Goal: Contribute content: Contribute content

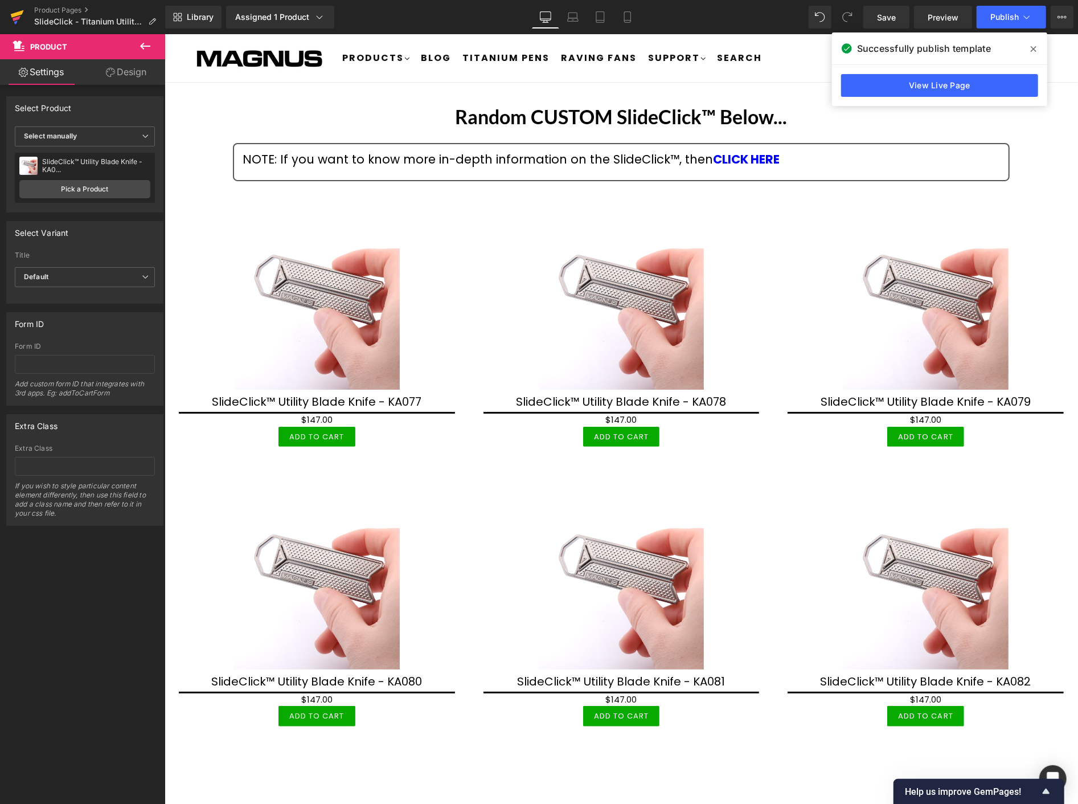
click at [20, 13] on icon at bounding box center [17, 13] width 13 height 7
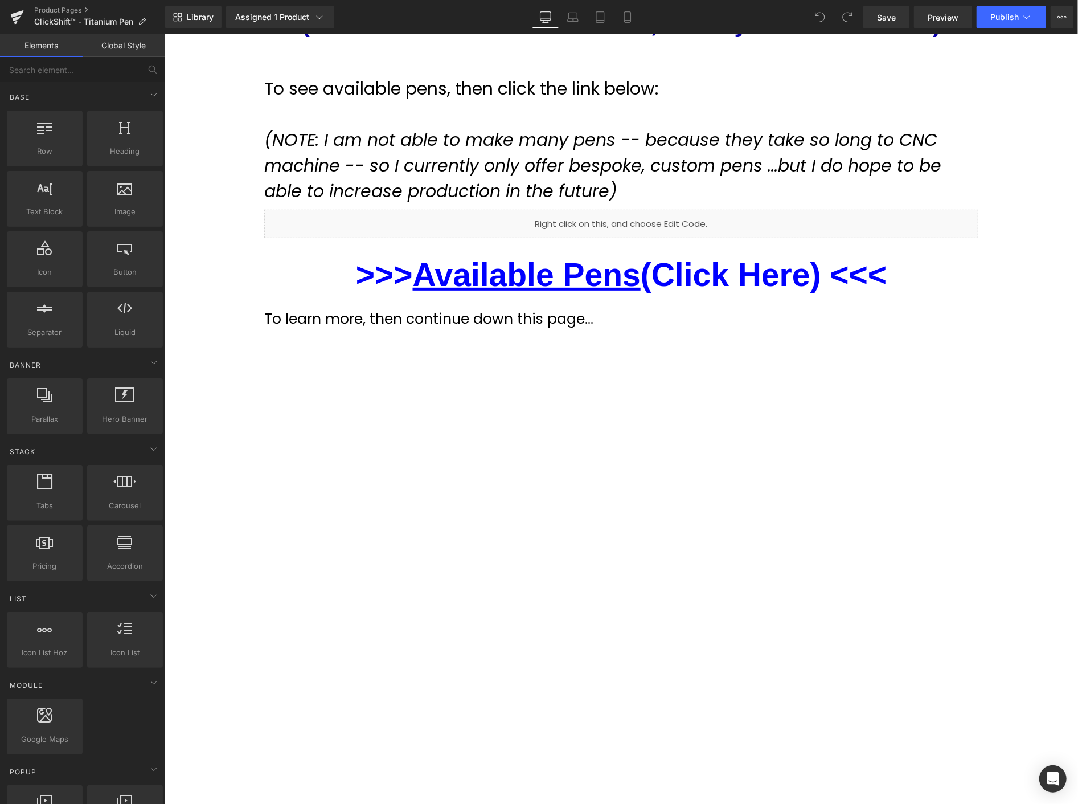
scroll to position [63, 0]
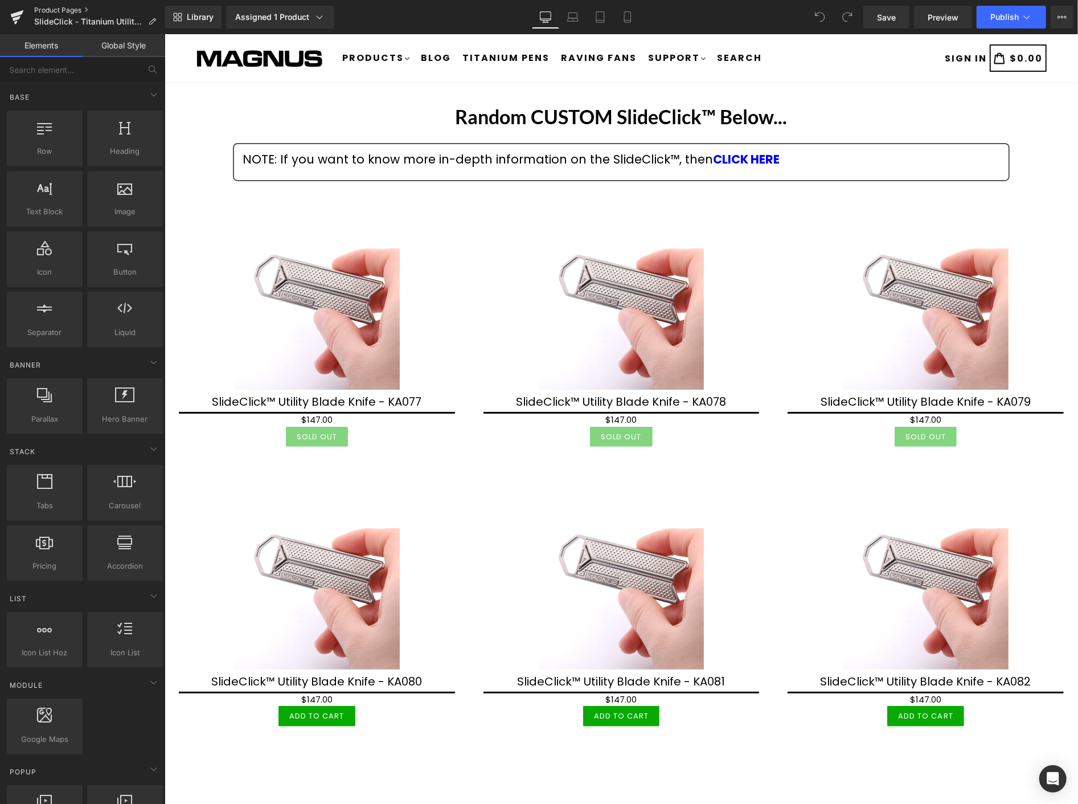
click at [48, 6] on link "Product Pages" at bounding box center [99, 10] width 131 height 9
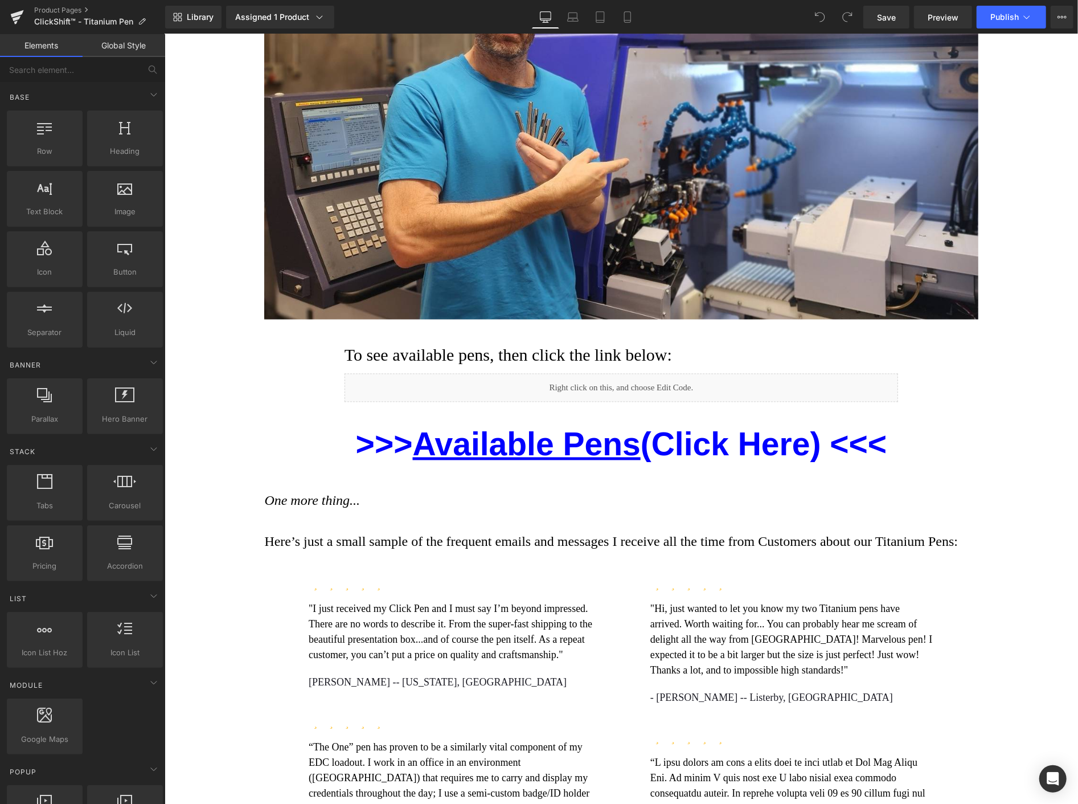
scroll to position [8165, 0]
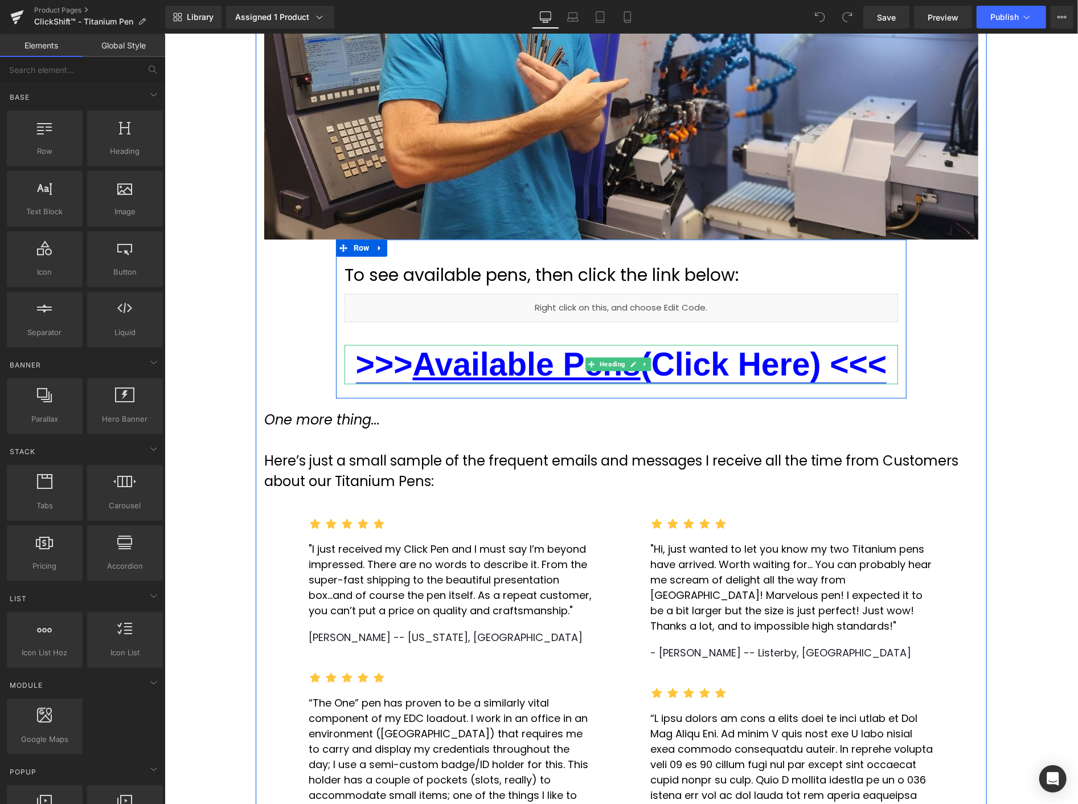
click at [754, 357] on link ">>> Available Pens (Click Here) <<<" at bounding box center [621, 363] width 532 height 36
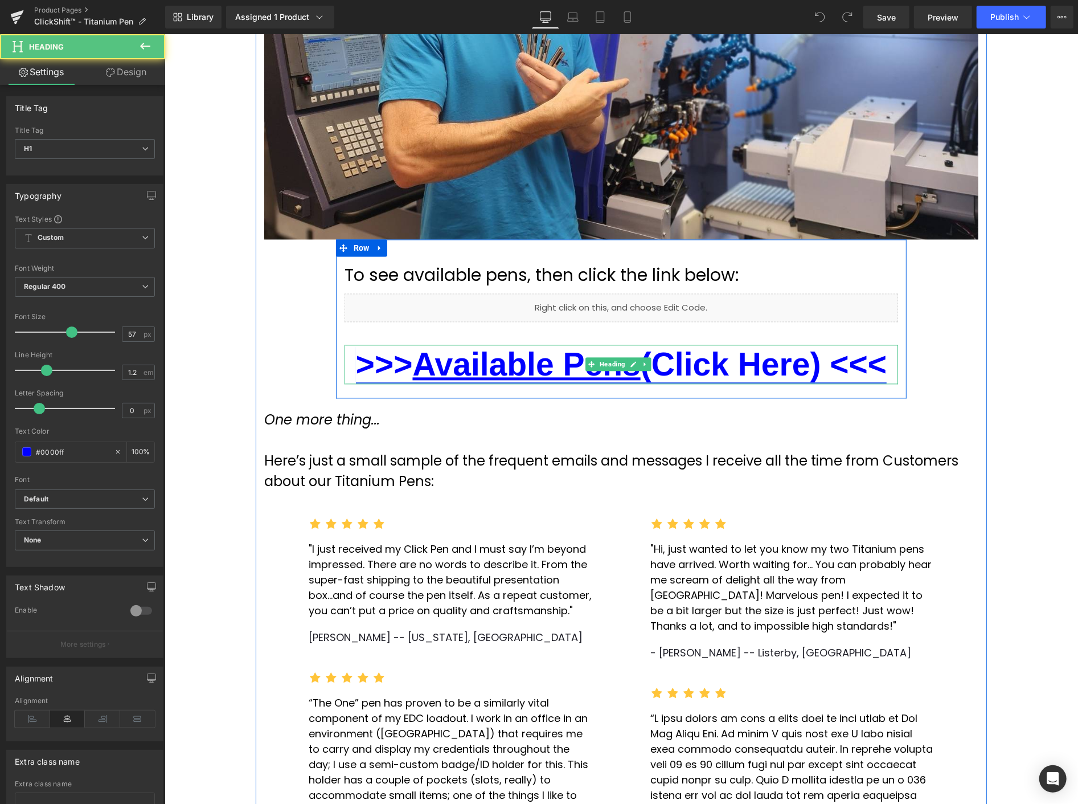
click at [570, 357] on u "Available Pens" at bounding box center [526, 363] width 228 height 36
click at [550, 354] on u "Available Pens" at bounding box center [526, 363] width 228 height 36
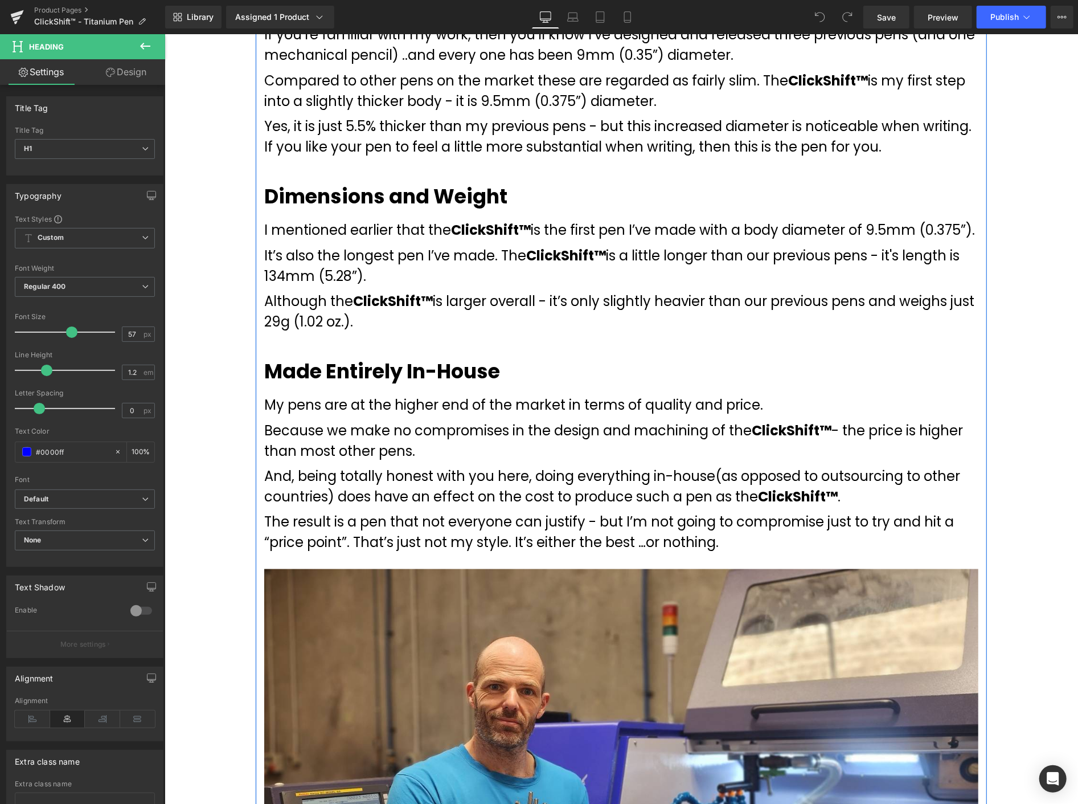
scroll to position [7089, 0]
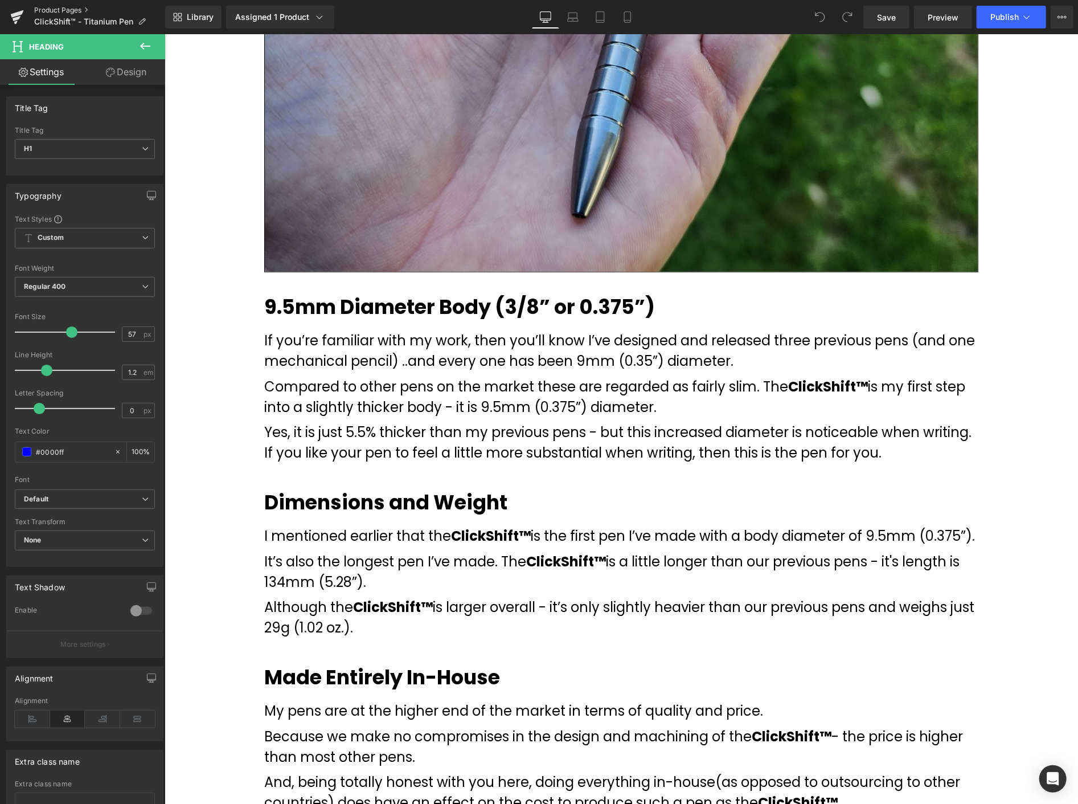
click at [61, 5] on div "Product Pages ClickShift™ - Titanium Pen" at bounding box center [82, 17] width 165 height 34
click at [62, 6] on link "Product Pages" at bounding box center [99, 10] width 131 height 9
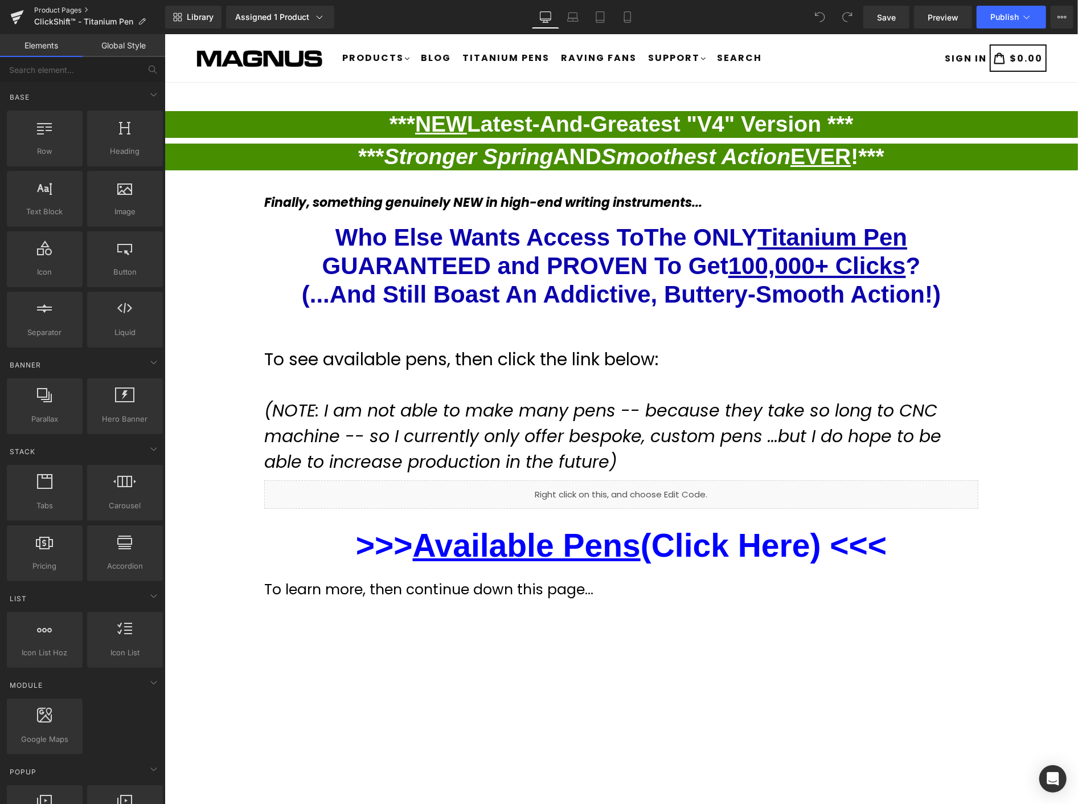
click at [53, 7] on link "Product Pages" at bounding box center [99, 10] width 131 height 9
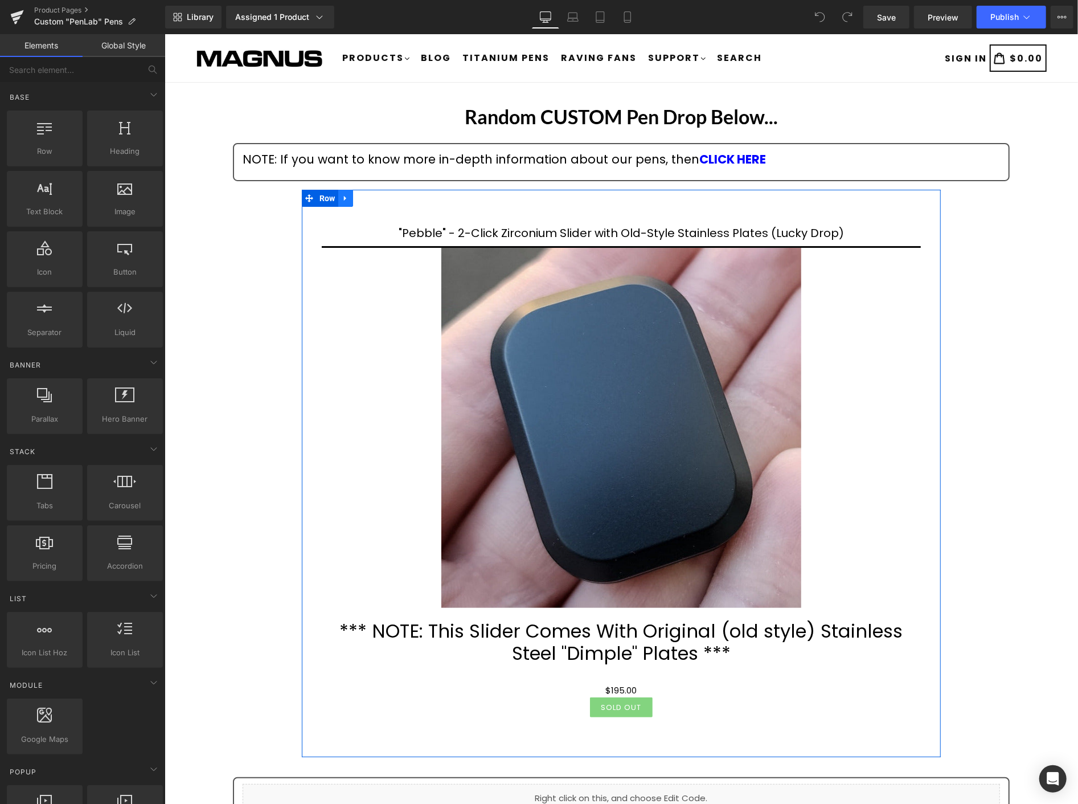
click at [345, 194] on icon at bounding box center [345, 198] width 8 height 9
click at [374, 195] on icon at bounding box center [375, 198] width 8 height 8
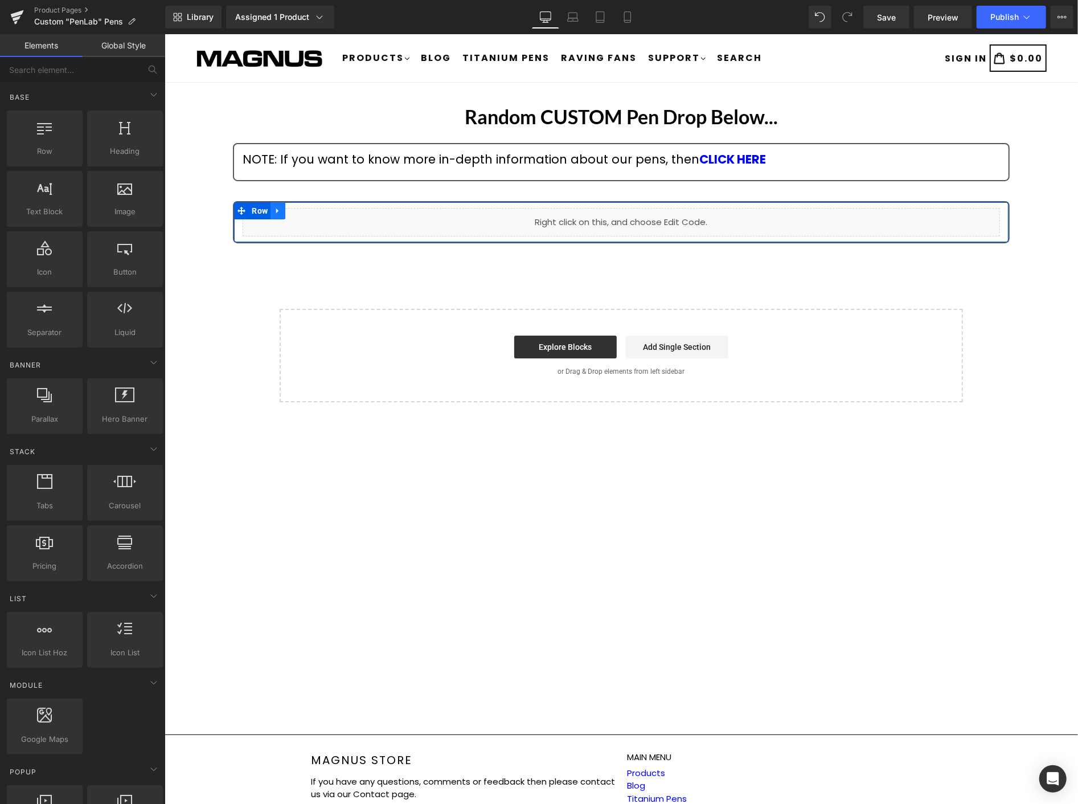
click at [278, 209] on icon at bounding box center [277, 210] width 8 height 9
click at [312, 211] on link at bounding box center [307, 210] width 15 height 17
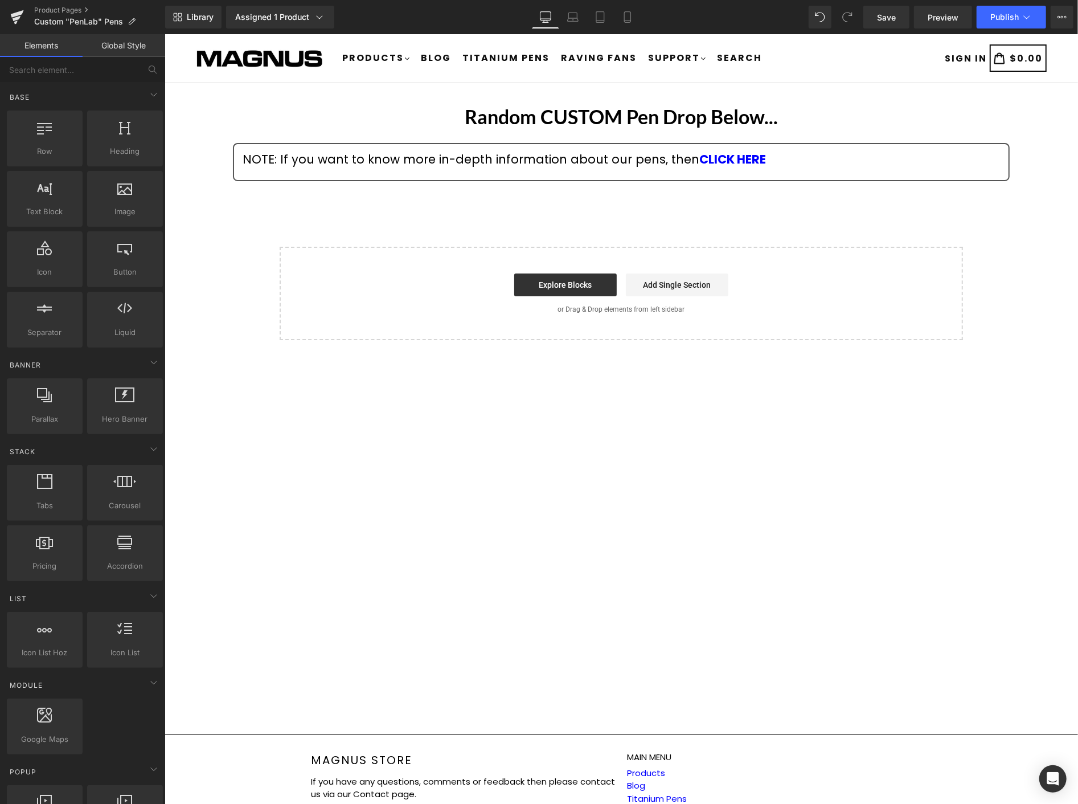
click at [530, 211] on div "Random CUSTOM Pen Drop Below... Heading NOTE: If you want to know more in-depth…" at bounding box center [621, 219] width 914 height 240
click at [203, 18] on span "Library" at bounding box center [200, 17] width 27 height 10
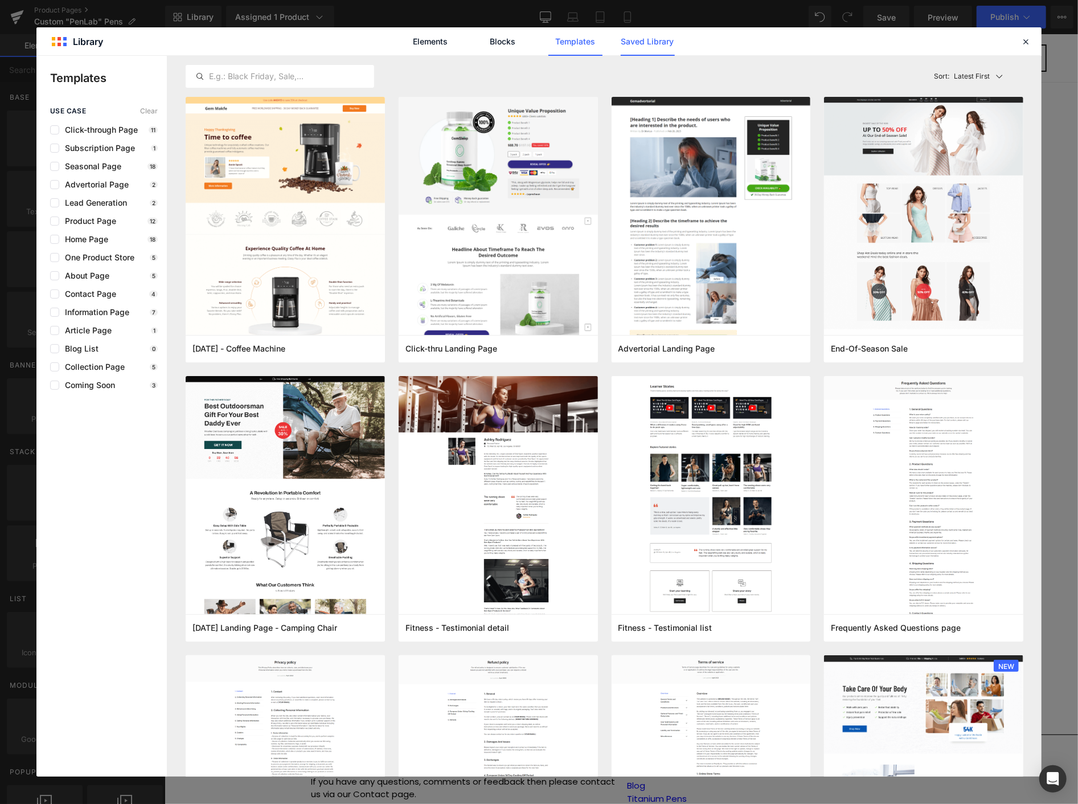
click at [652, 39] on link "Saved Library" at bounding box center [648, 41] width 54 height 28
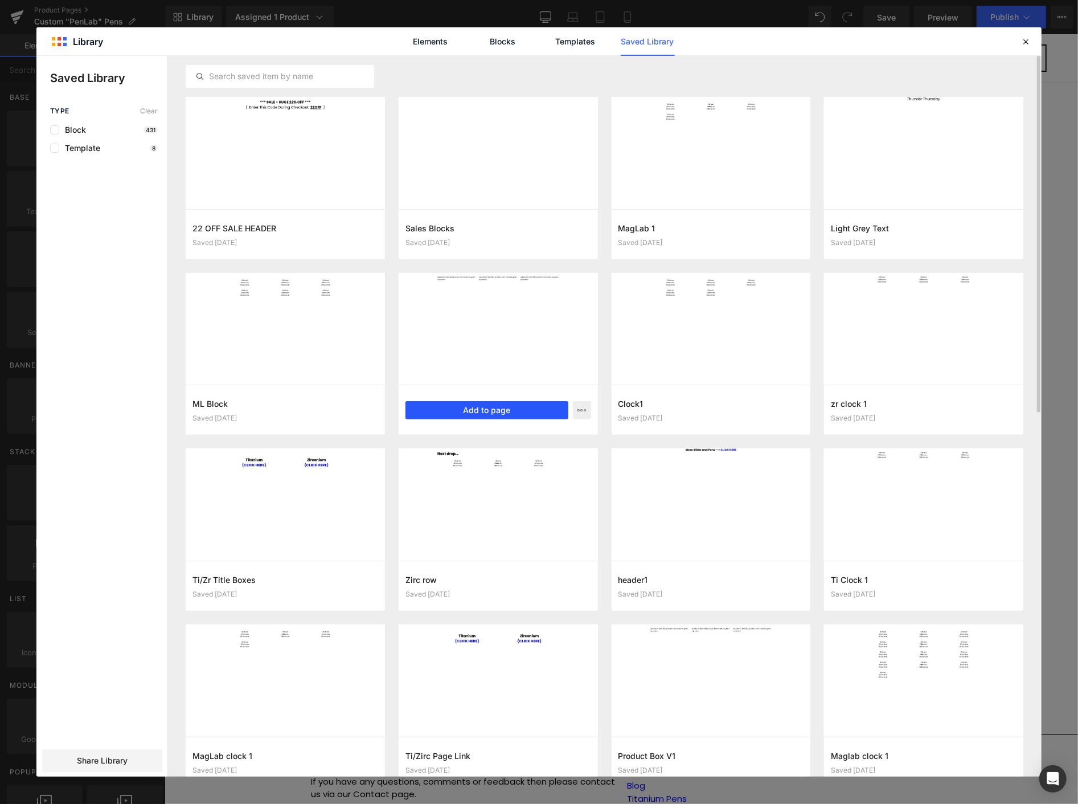
click at [489, 408] on button "Add to page" at bounding box center [487, 410] width 163 height 18
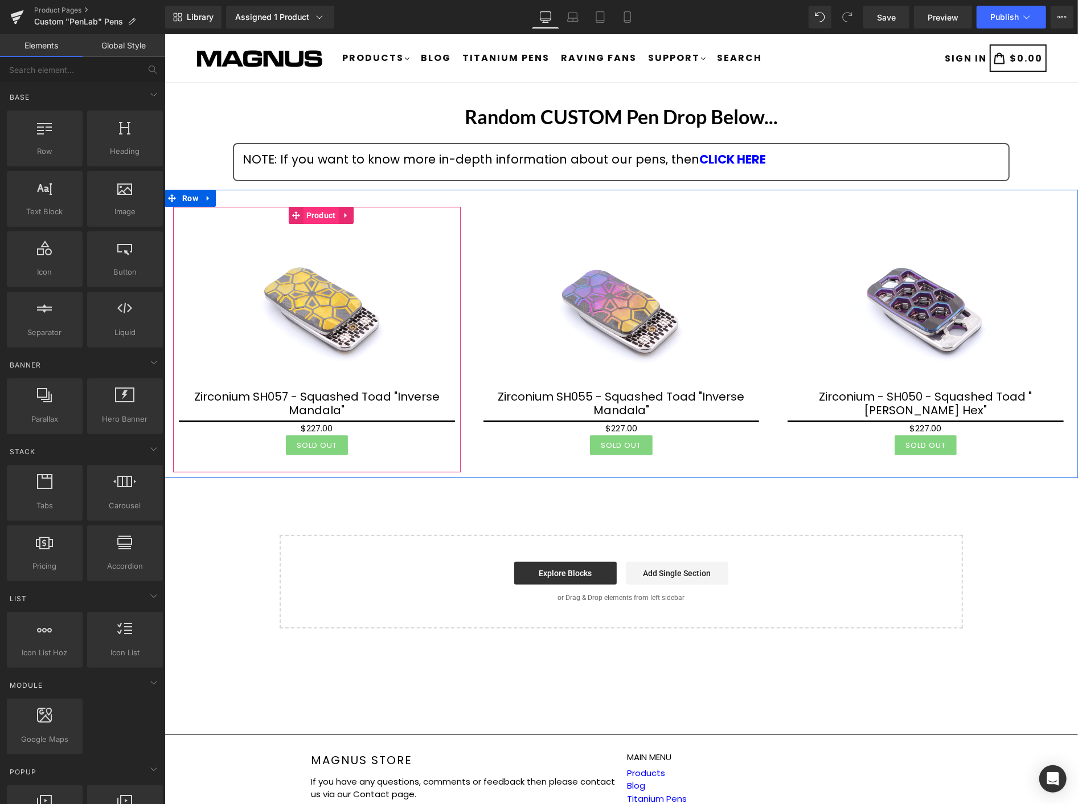
click at [309, 212] on span "Product" at bounding box center [320, 214] width 35 height 17
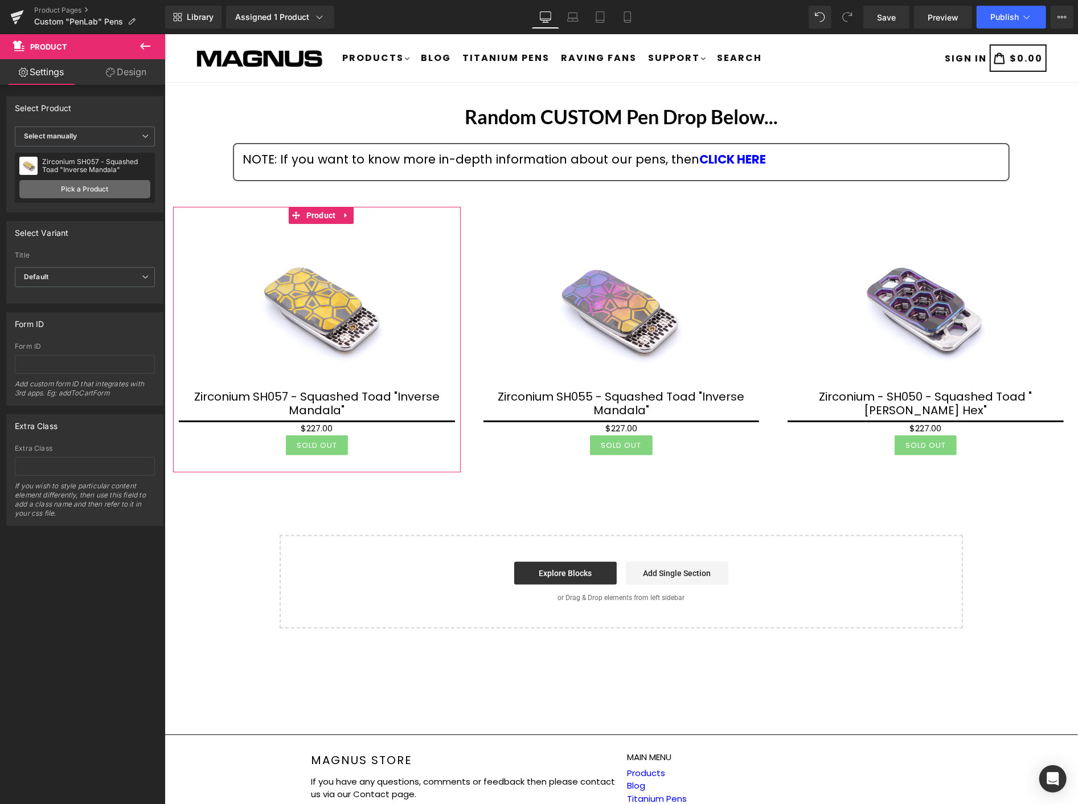
click at [82, 190] on link "Pick a Product" at bounding box center [84, 189] width 131 height 18
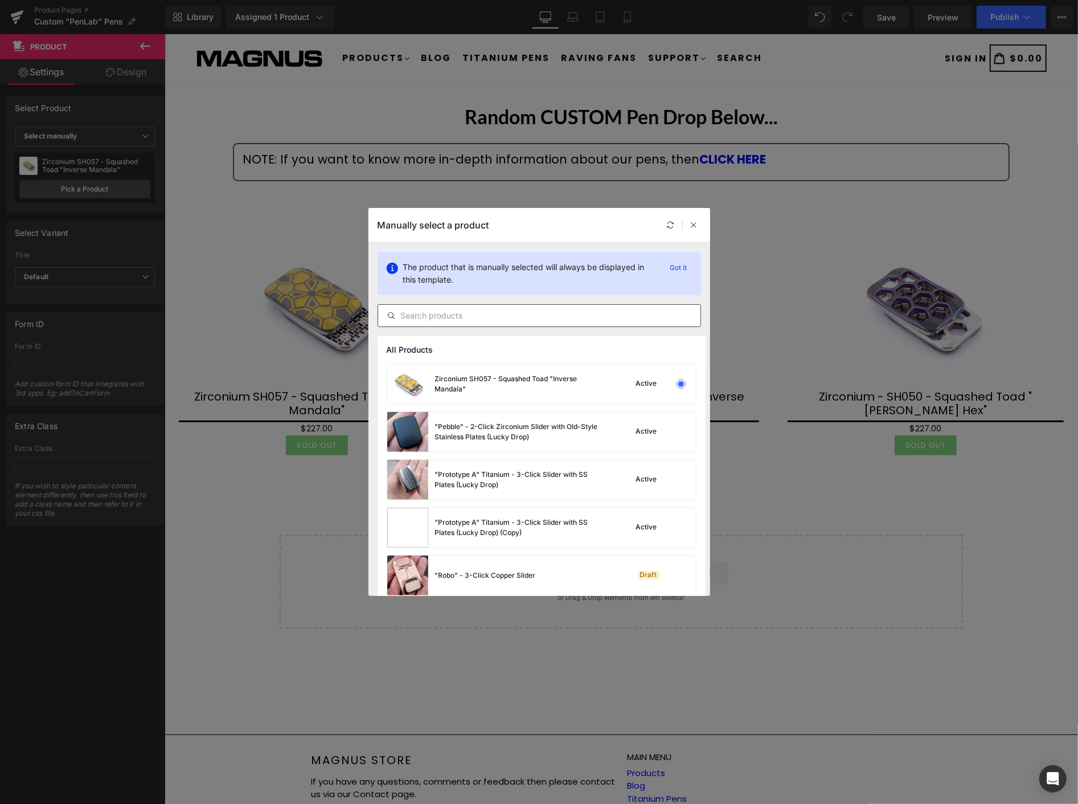
click at [446, 316] on input "text" at bounding box center [539, 316] width 322 height 14
click at [432, 321] on input "text" at bounding box center [539, 316] width 322 height 14
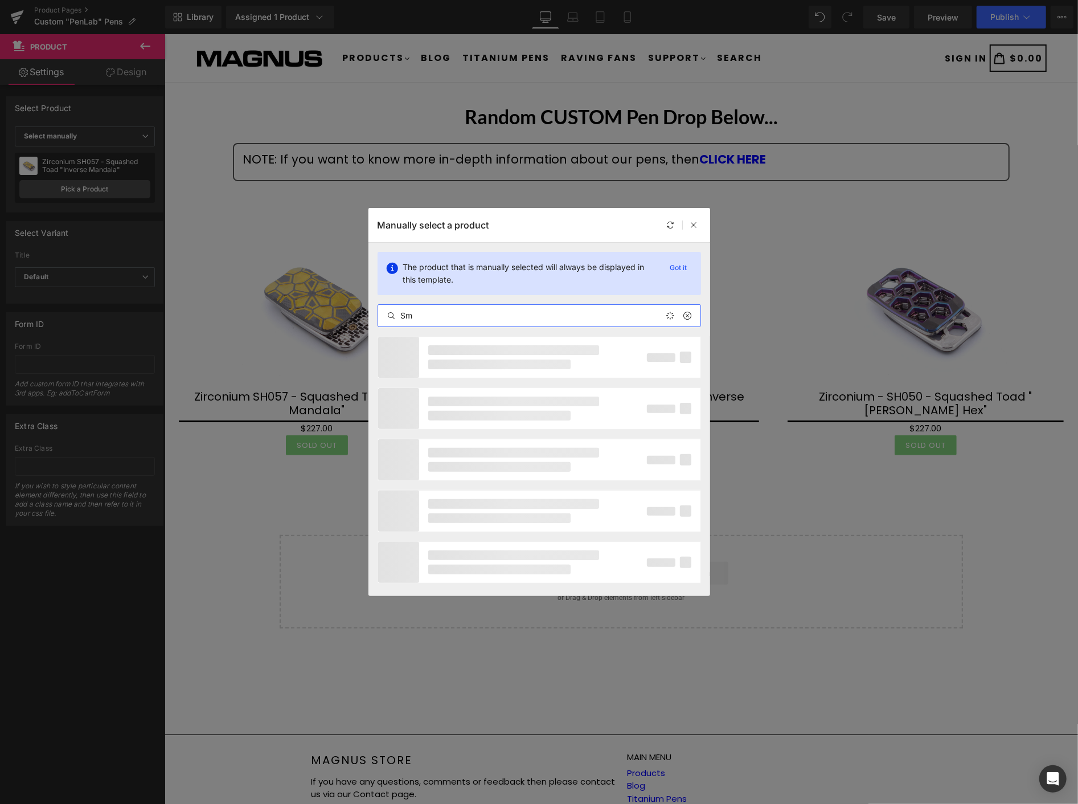
type input "S"
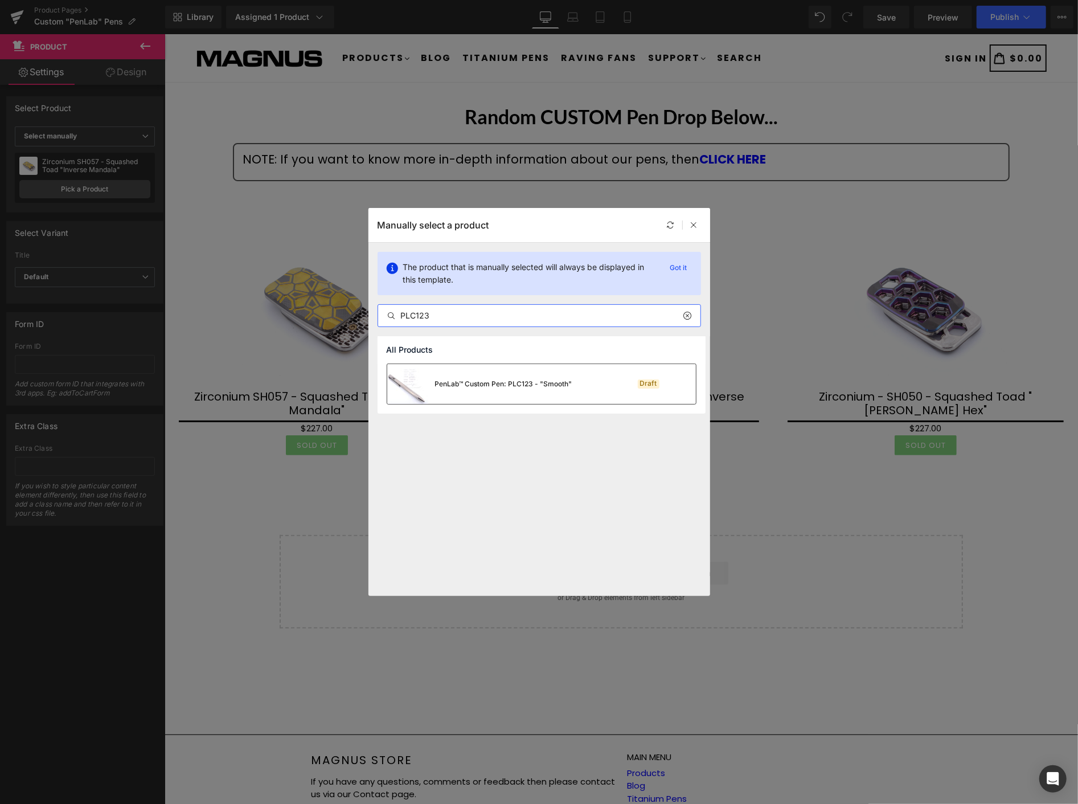
type input "PLC123"
click at [469, 383] on div "PenLab™ Custom Pen: PLC123 - "Smooth"" at bounding box center [503, 384] width 137 height 10
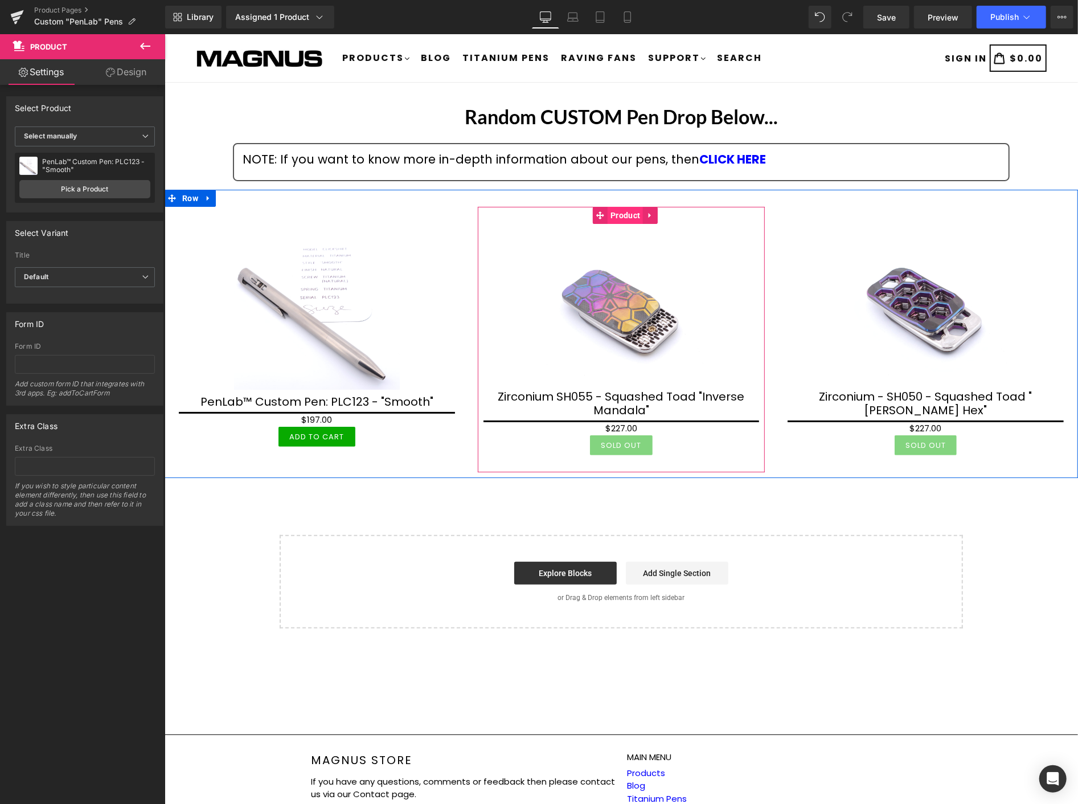
click at [619, 213] on span "Product" at bounding box center [624, 214] width 35 height 17
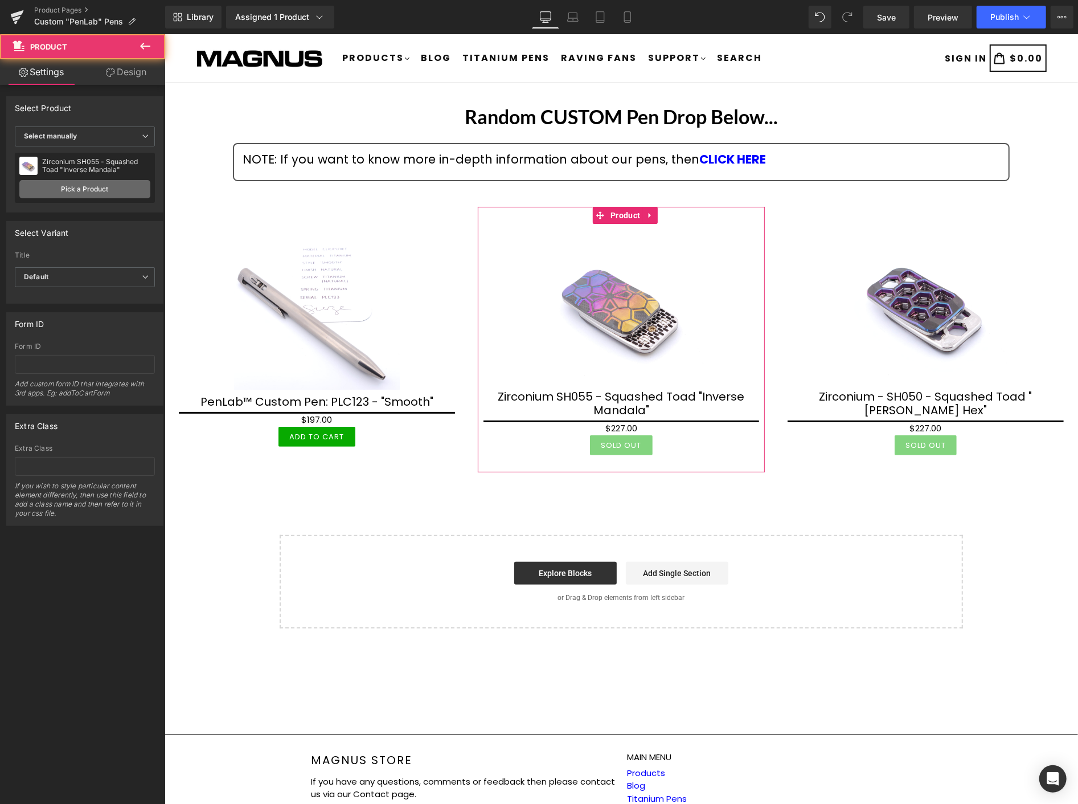
click at [124, 183] on link "Pick a Product" at bounding box center [84, 189] width 131 height 18
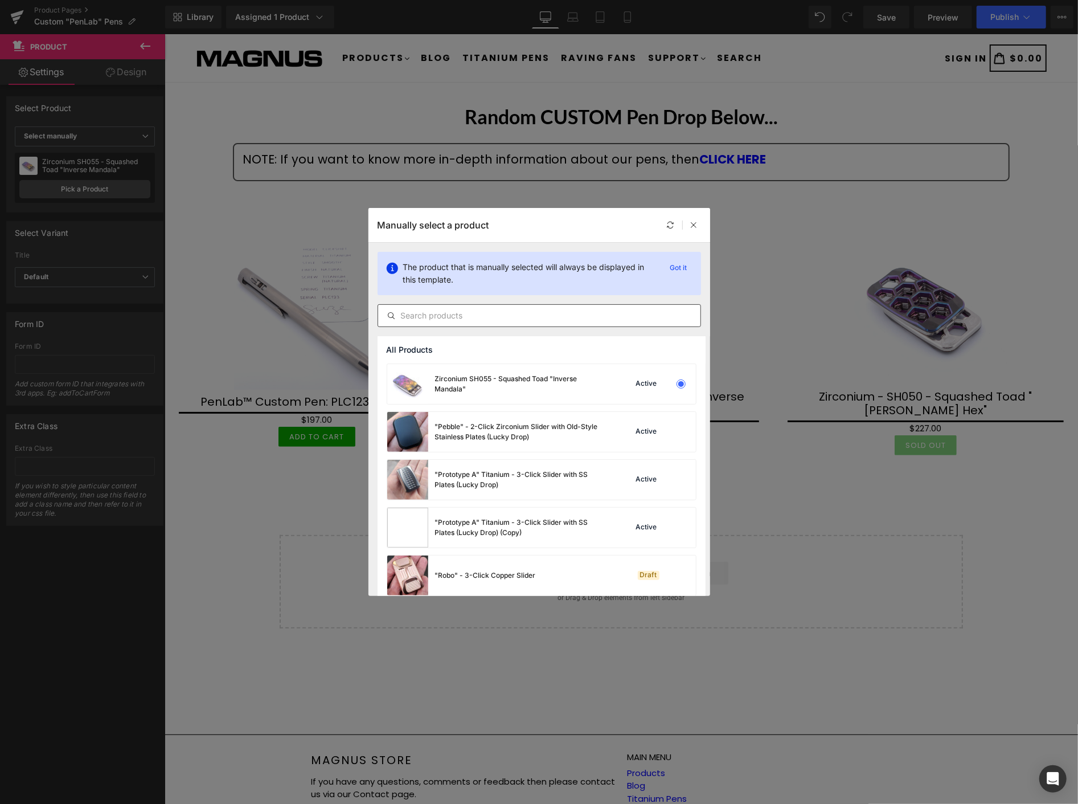
click at [487, 314] on input "text" at bounding box center [539, 316] width 322 height 14
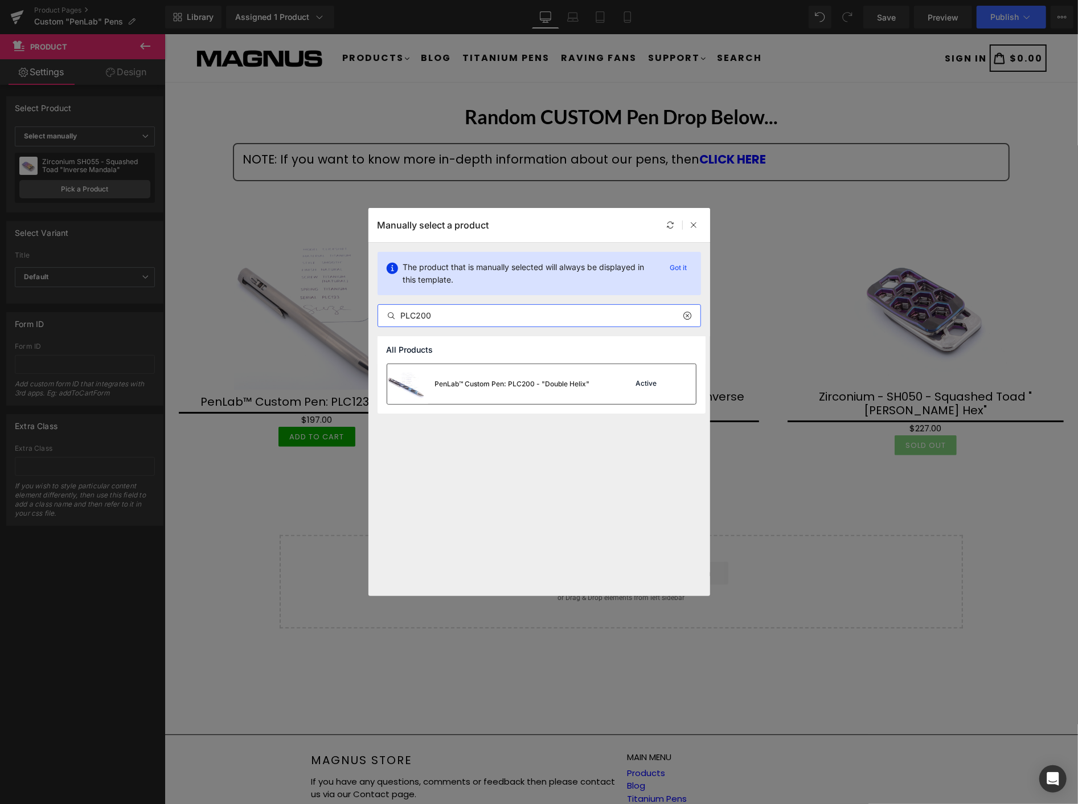
type input "PLC200"
click at [480, 382] on div "PenLab™ Custom Pen: PLC200 - "Double Helix"" at bounding box center [512, 384] width 155 height 10
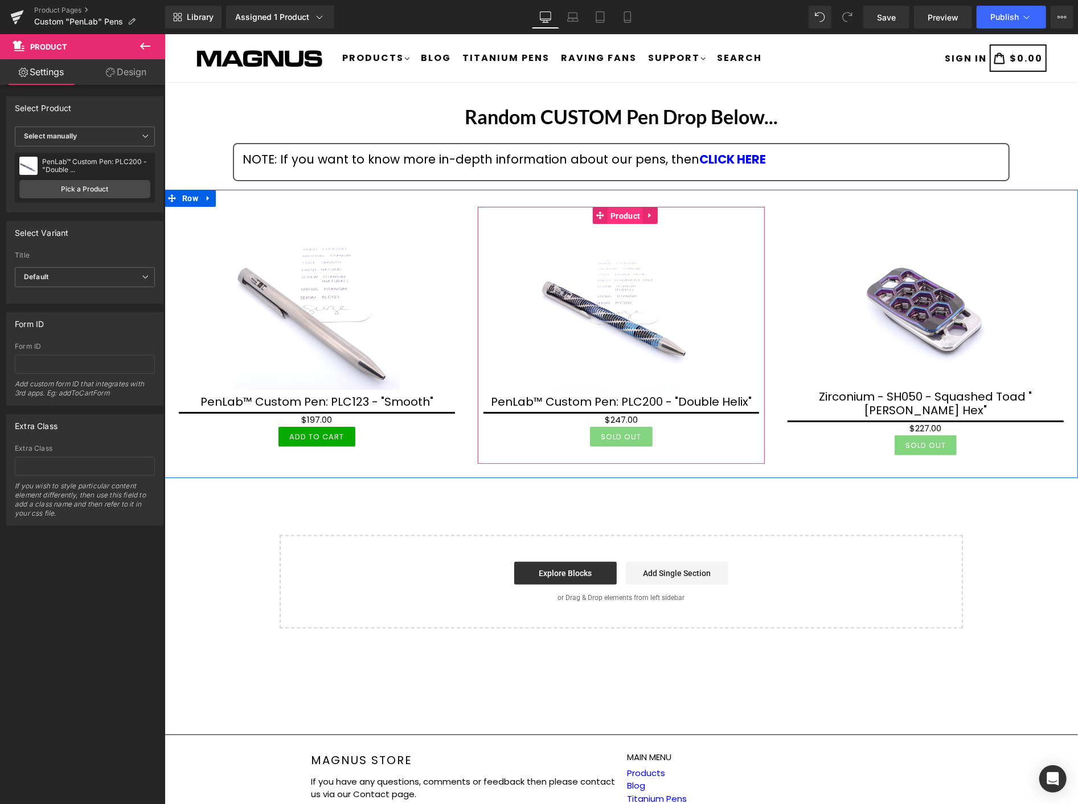
click at [623, 212] on span "Product" at bounding box center [624, 215] width 35 height 17
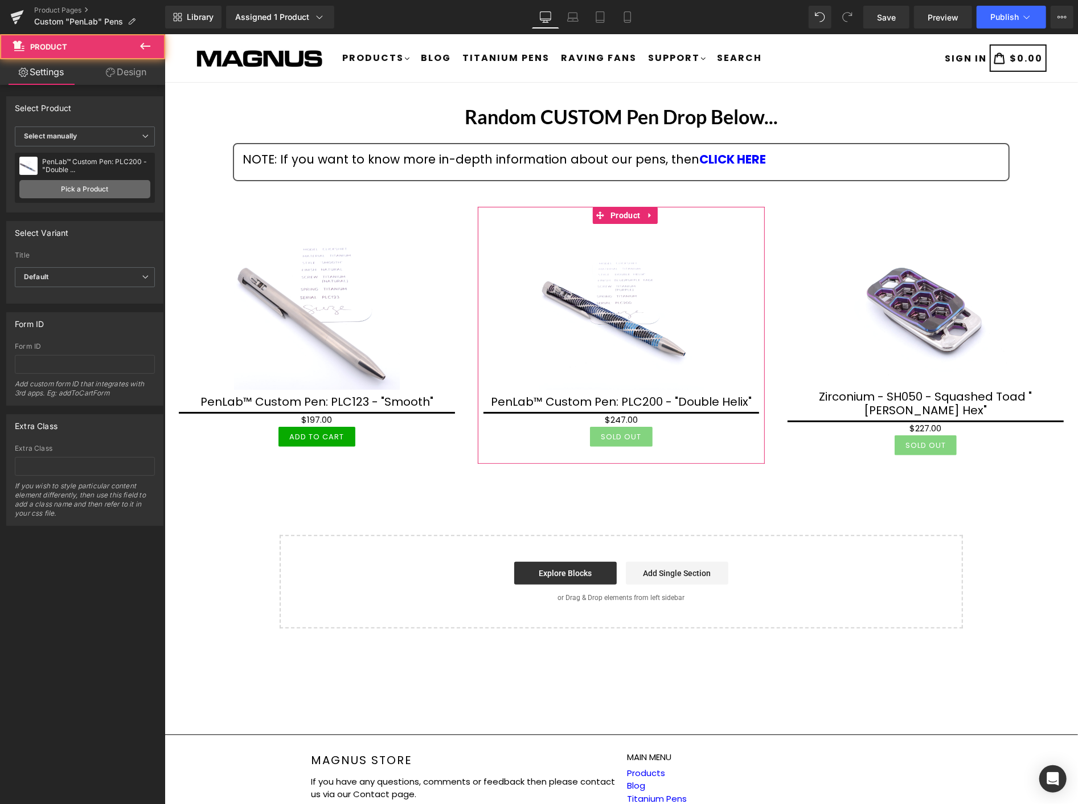
click at [78, 186] on link "Pick a Product" at bounding box center [84, 189] width 131 height 18
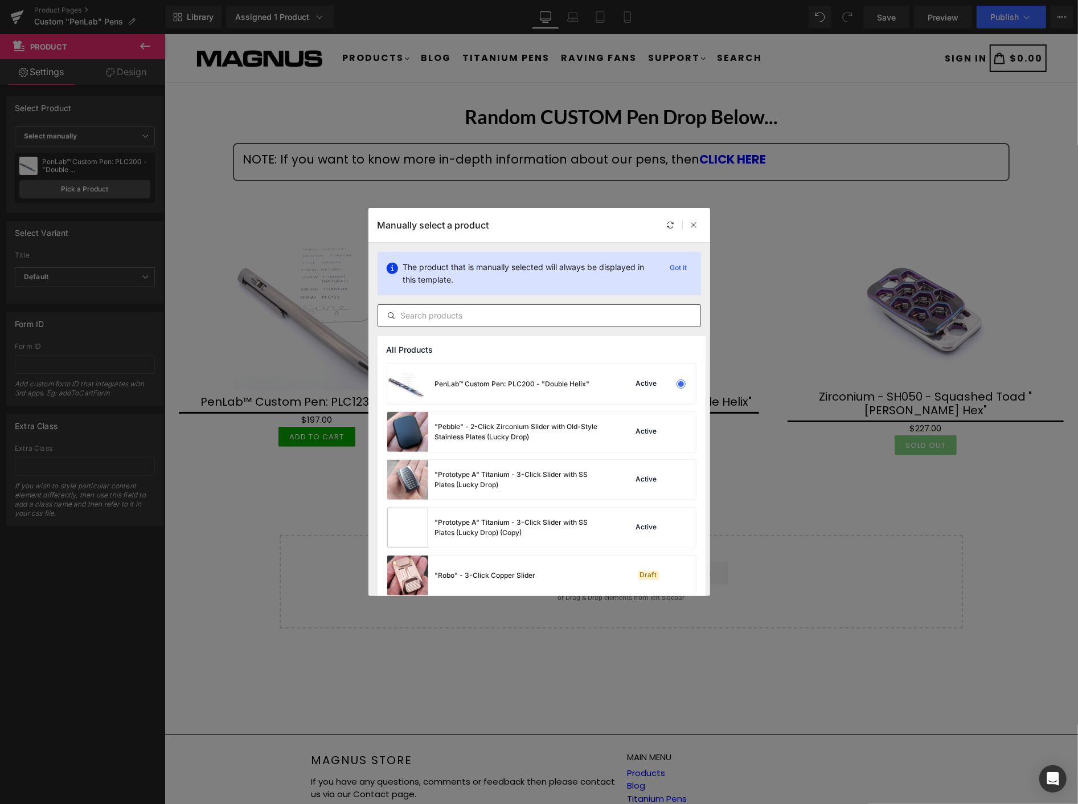
click at [440, 313] on input "text" at bounding box center [539, 316] width 322 height 14
click at [445, 318] on input "text" at bounding box center [539, 316] width 322 height 14
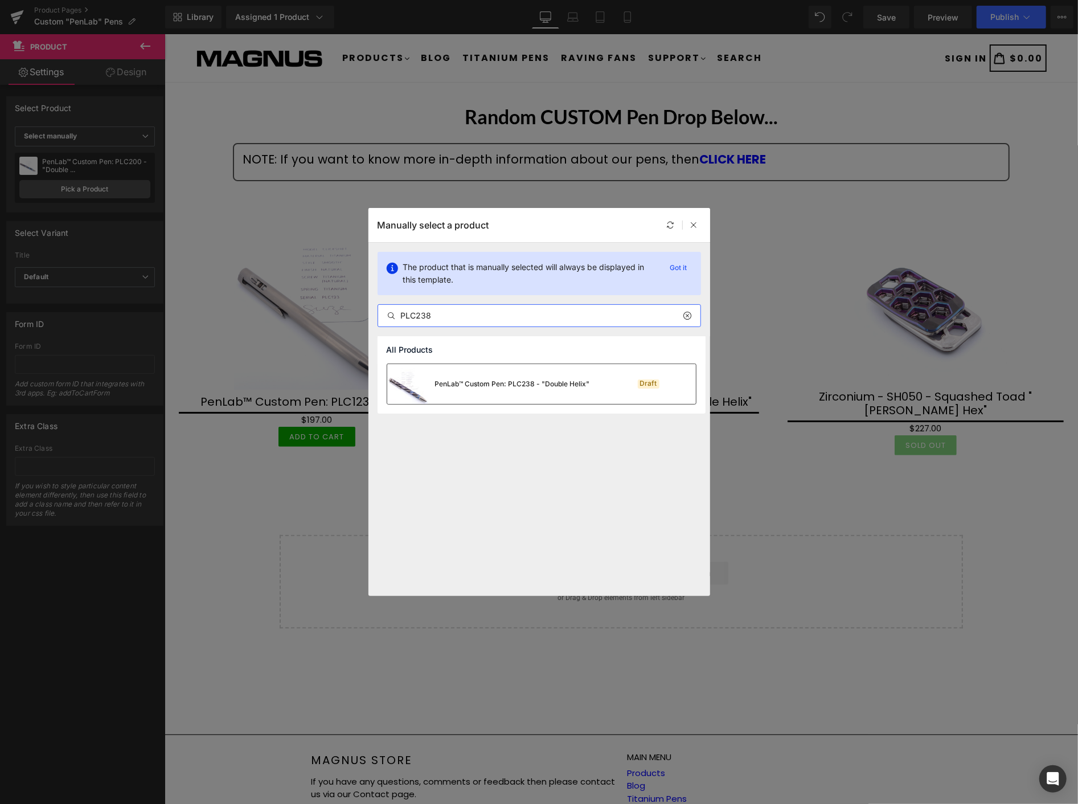
type input "PLC238"
click at [511, 384] on div "PenLab™ Custom Pen: PLC238 - "Double Helix"" at bounding box center [512, 384] width 155 height 10
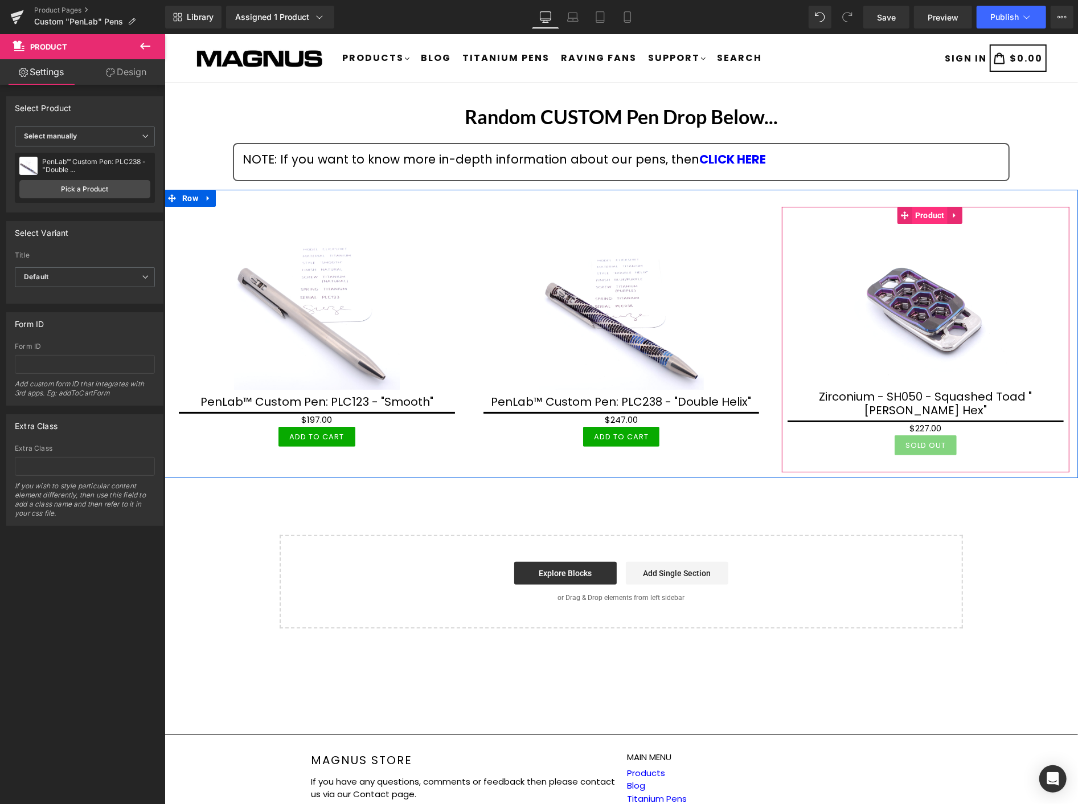
click at [926, 216] on span "Product" at bounding box center [929, 214] width 35 height 17
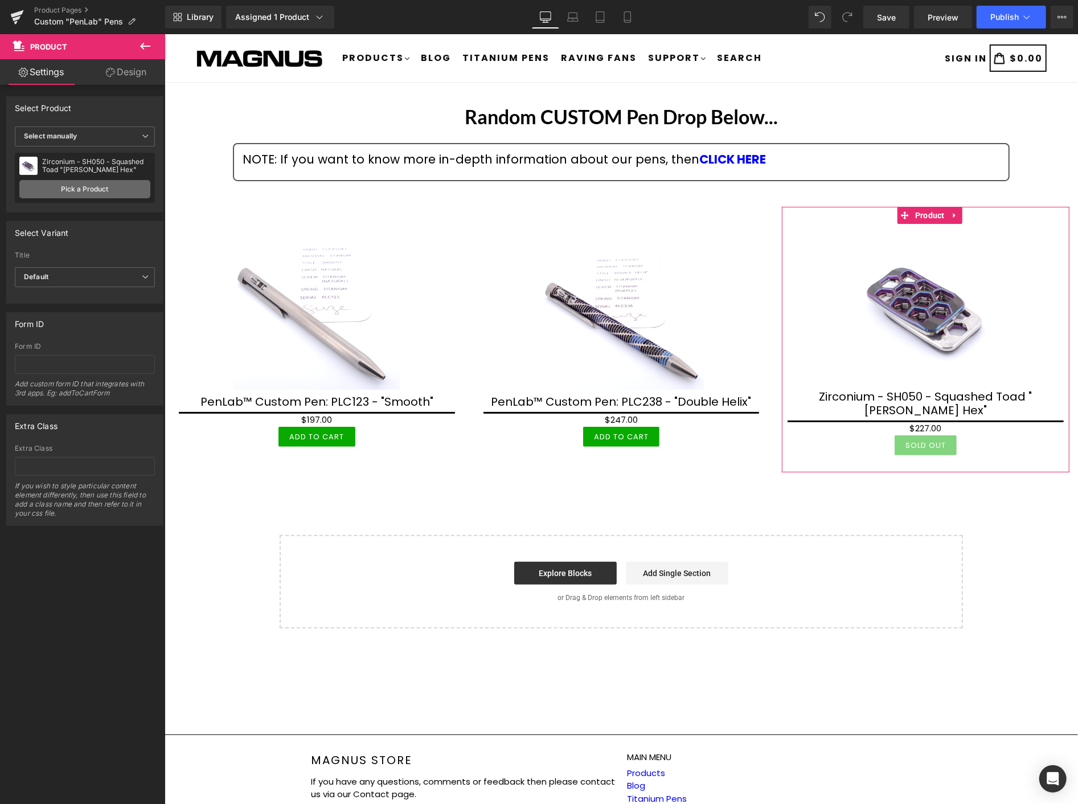
click at [75, 189] on link "Pick a Product" at bounding box center [84, 189] width 131 height 18
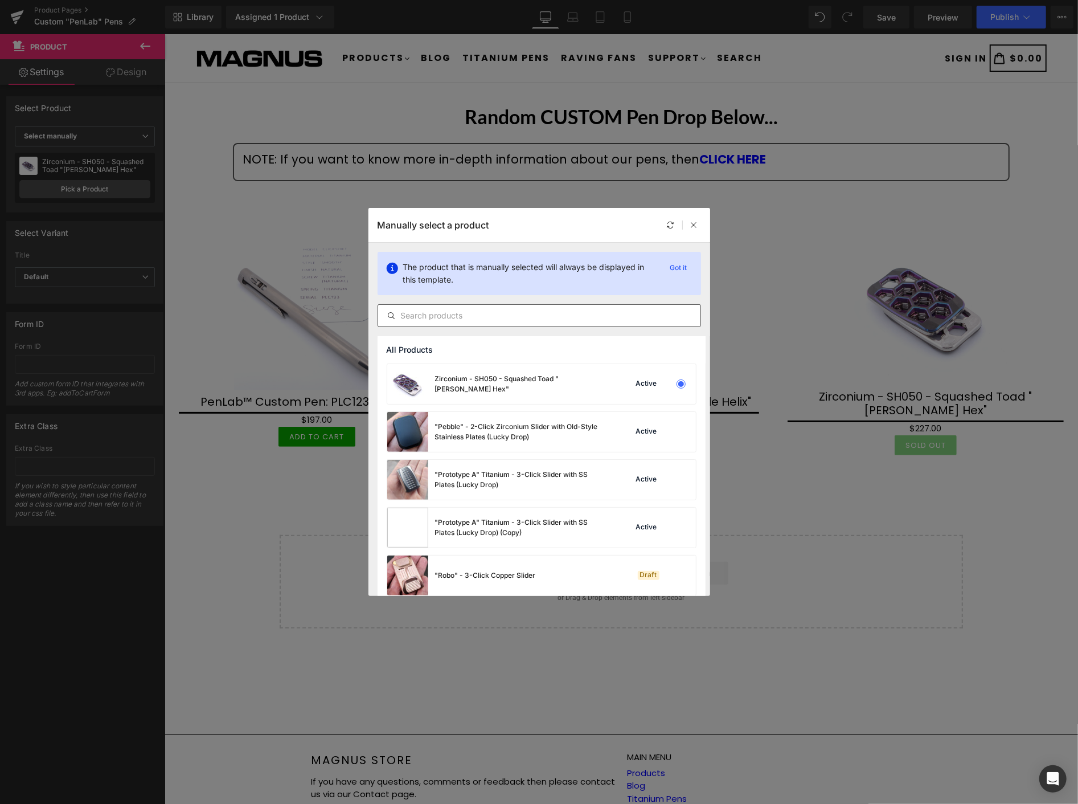
click at [442, 316] on input "text" at bounding box center [539, 316] width 322 height 14
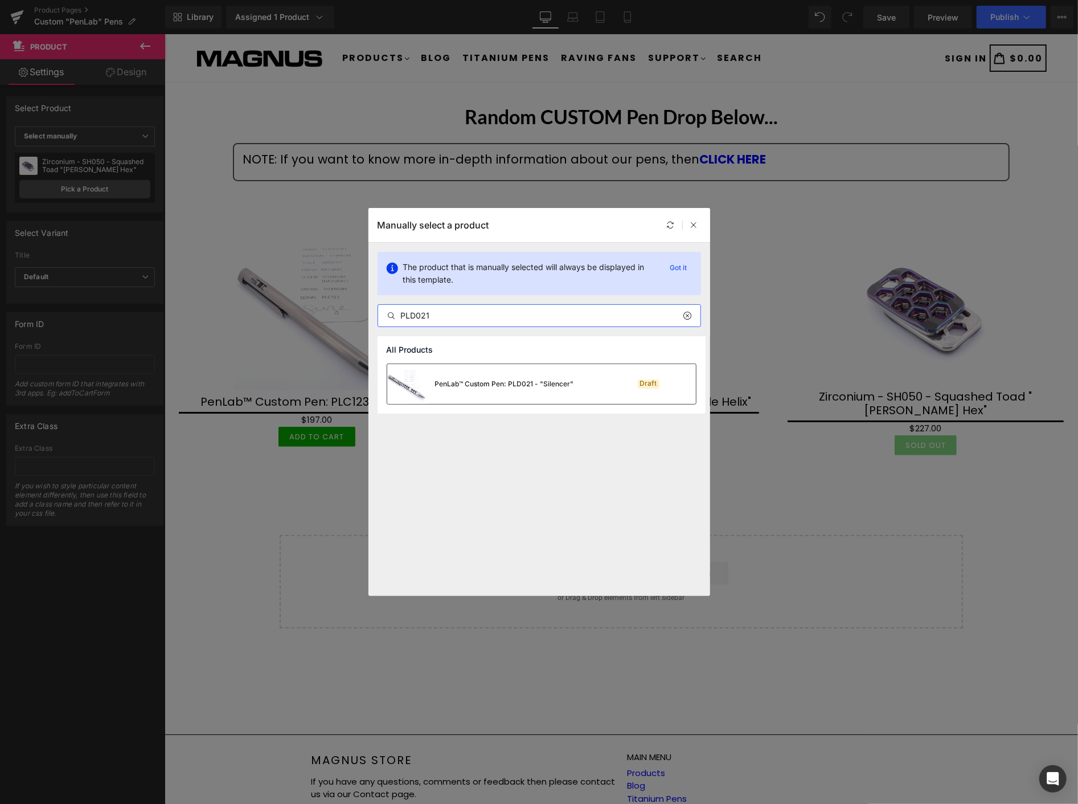
type input "PLD021"
click at [503, 382] on div "PenLab™ Custom Pen: PLD021 - "Silencer"" at bounding box center [504, 384] width 139 height 10
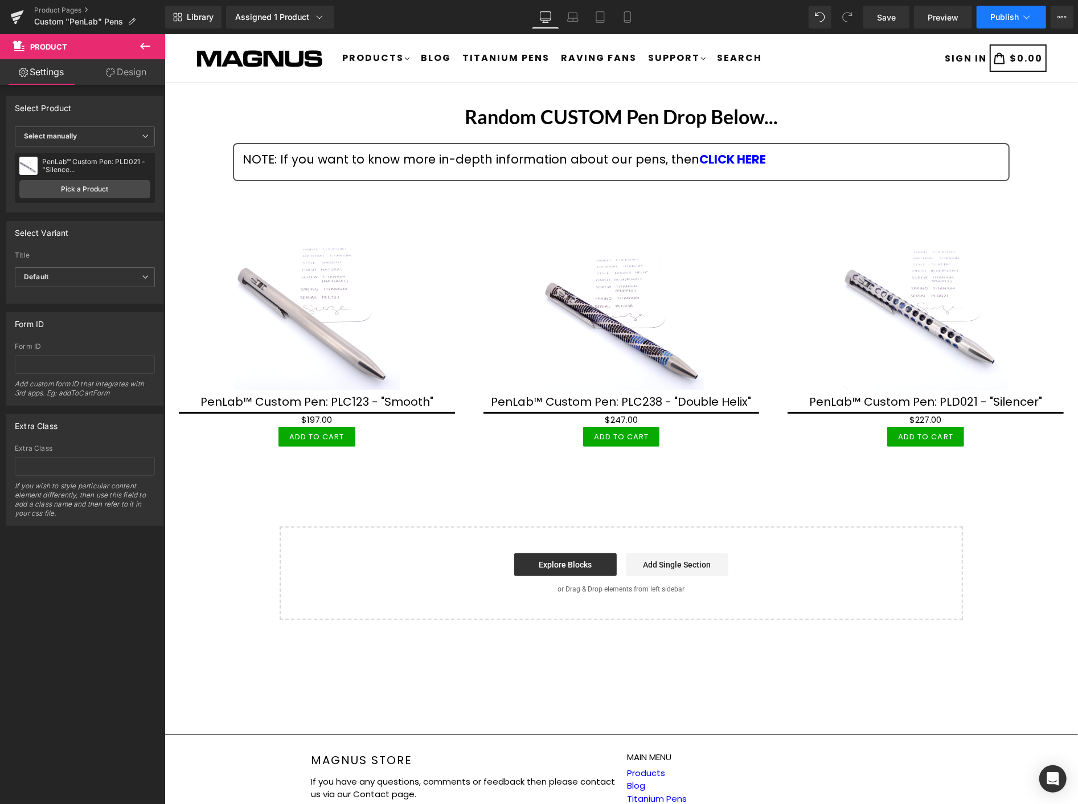
click at [1000, 14] on span "Publish" at bounding box center [1005, 17] width 28 height 9
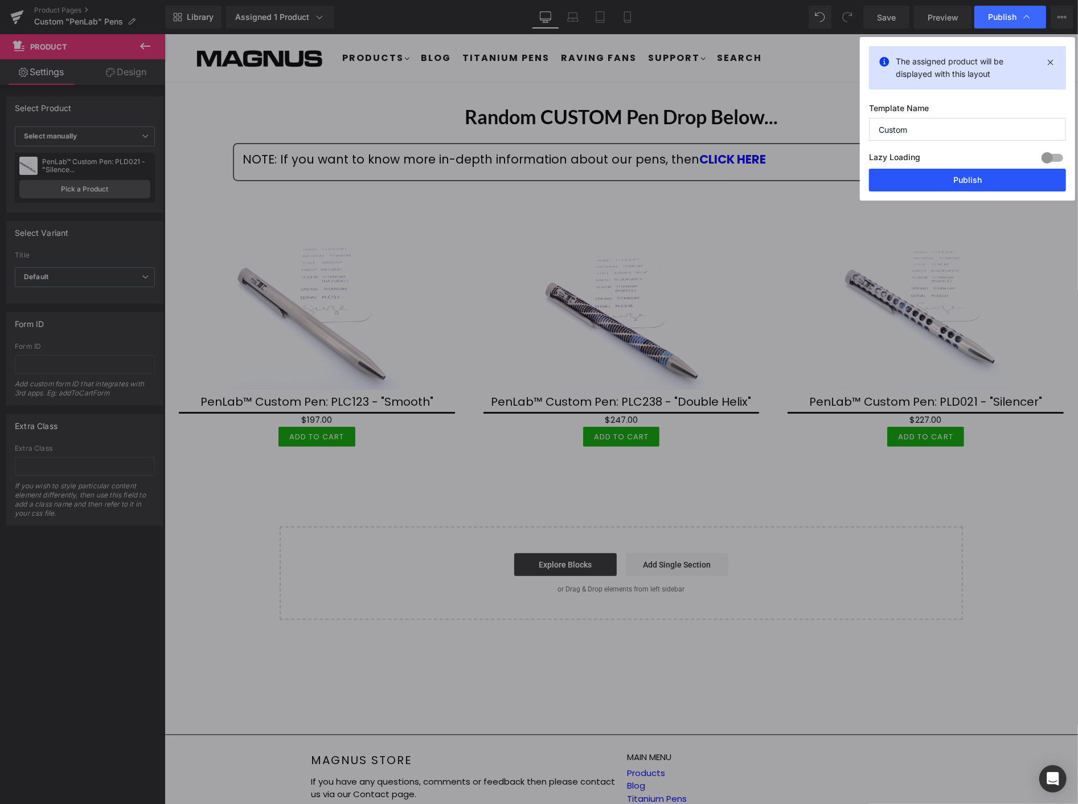
click at [974, 175] on button "Publish" at bounding box center [967, 180] width 197 height 23
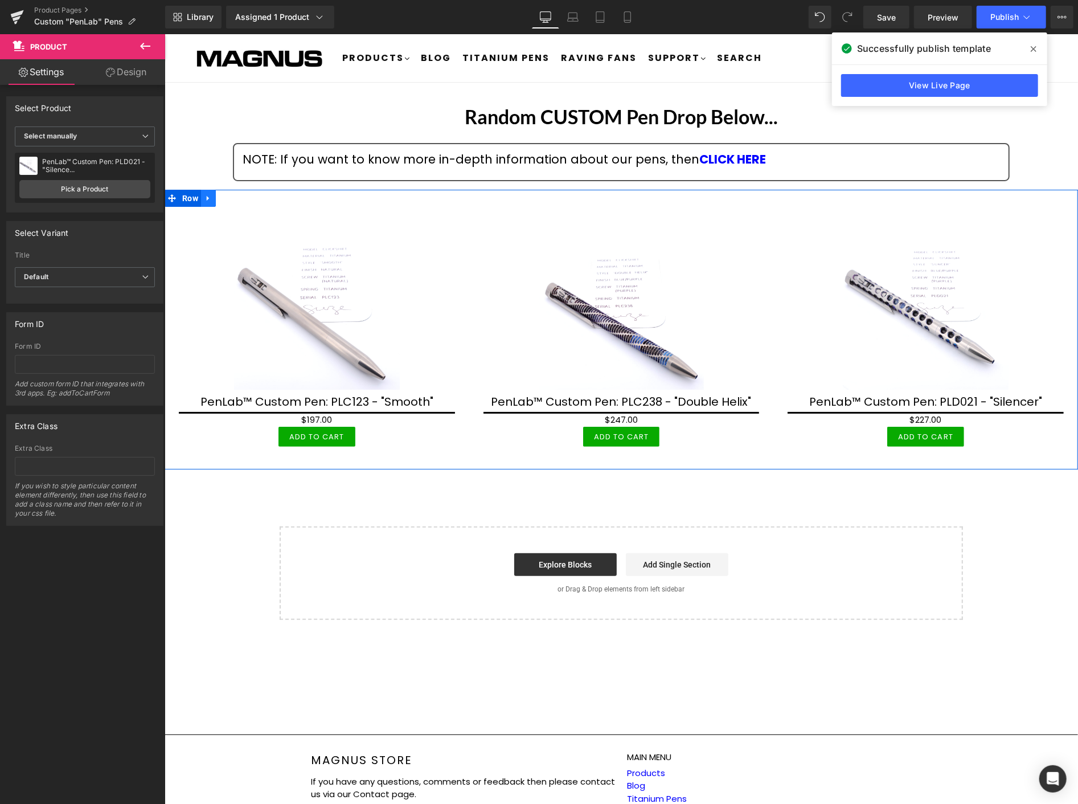
click at [211, 195] on icon at bounding box center [208, 198] width 8 height 9
click at [226, 195] on icon at bounding box center [223, 198] width 8 height 8
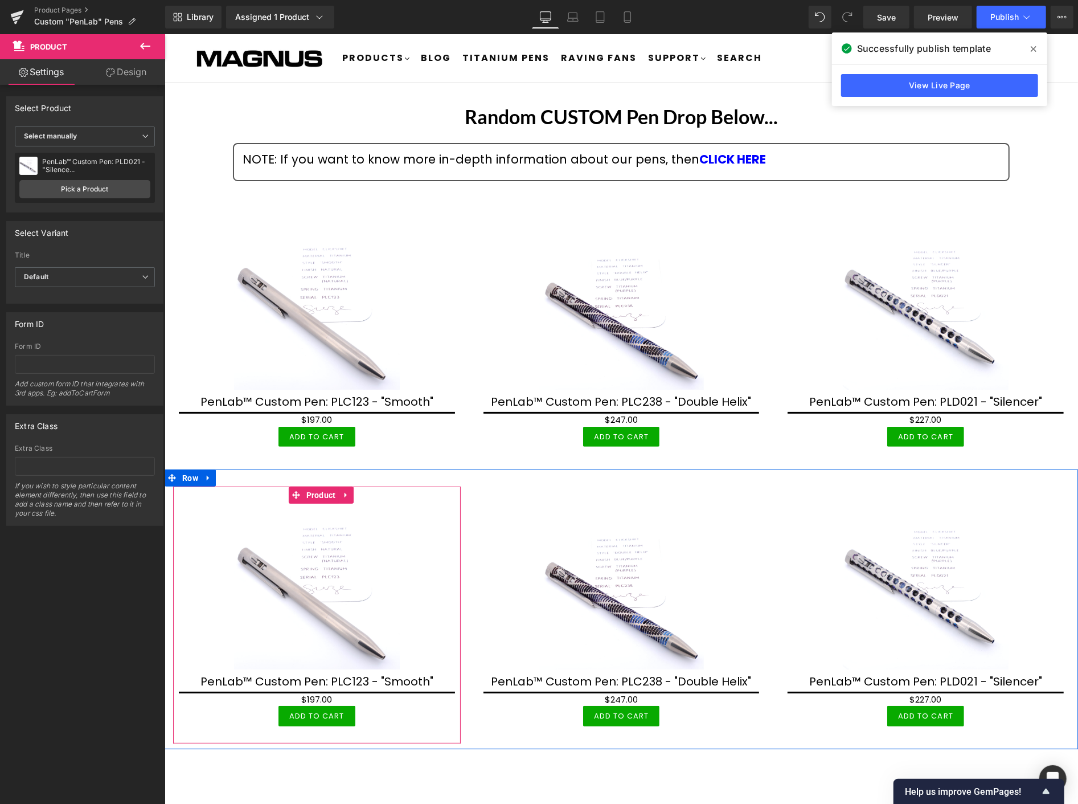
click at [309, 493] on span "Product" at bounding box center [320, 494] width 35 height 17
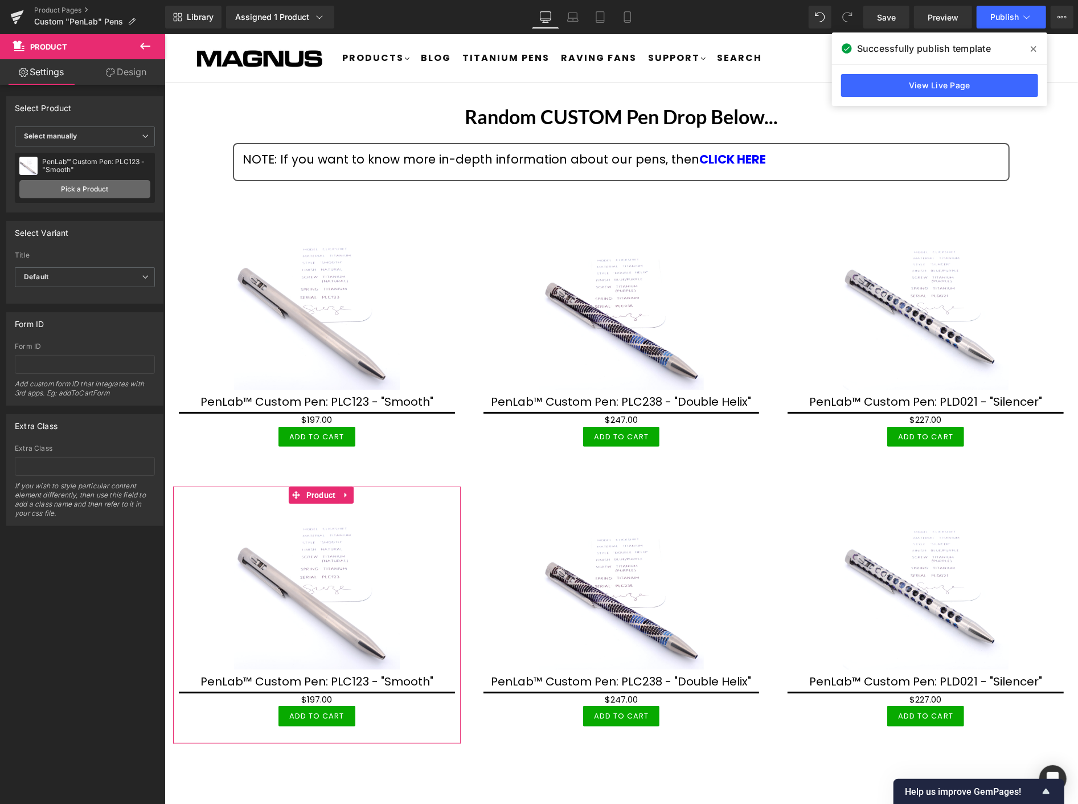
click at [112, 190] on link "Pick a Product" at bounding box center [84, 189] width 131 height 18
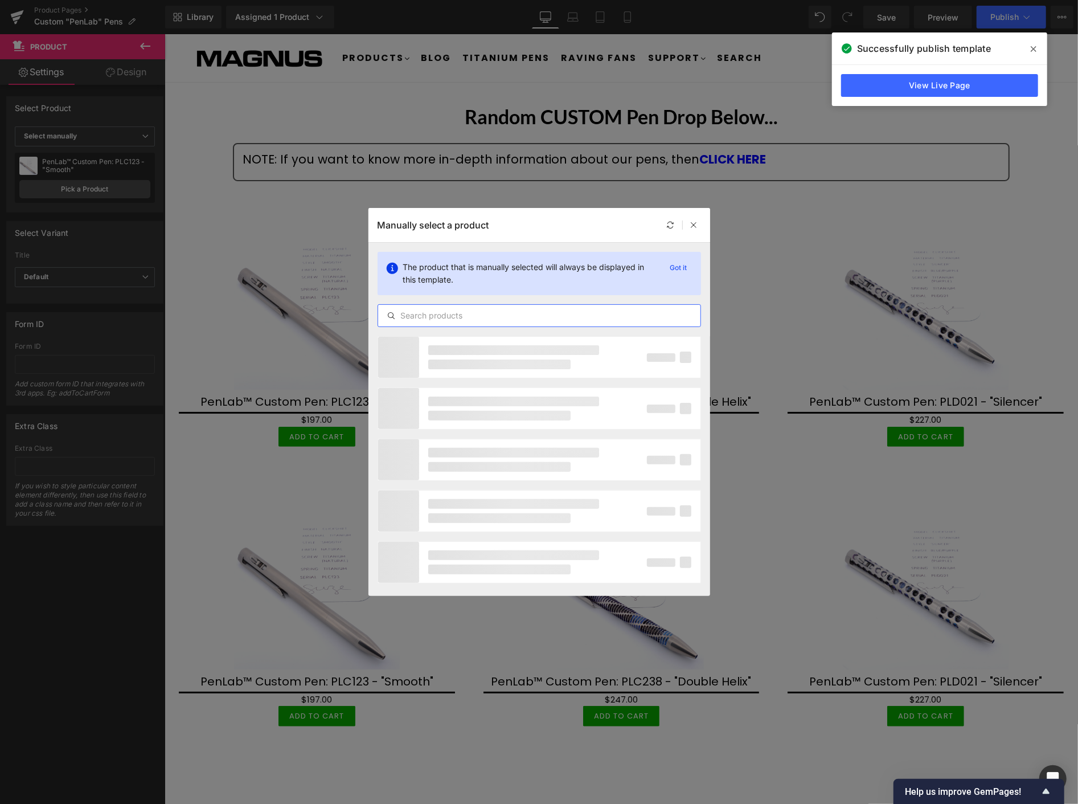
click at [468, 318] on input "text" at bounding box center [539, 316] width 322 height 14
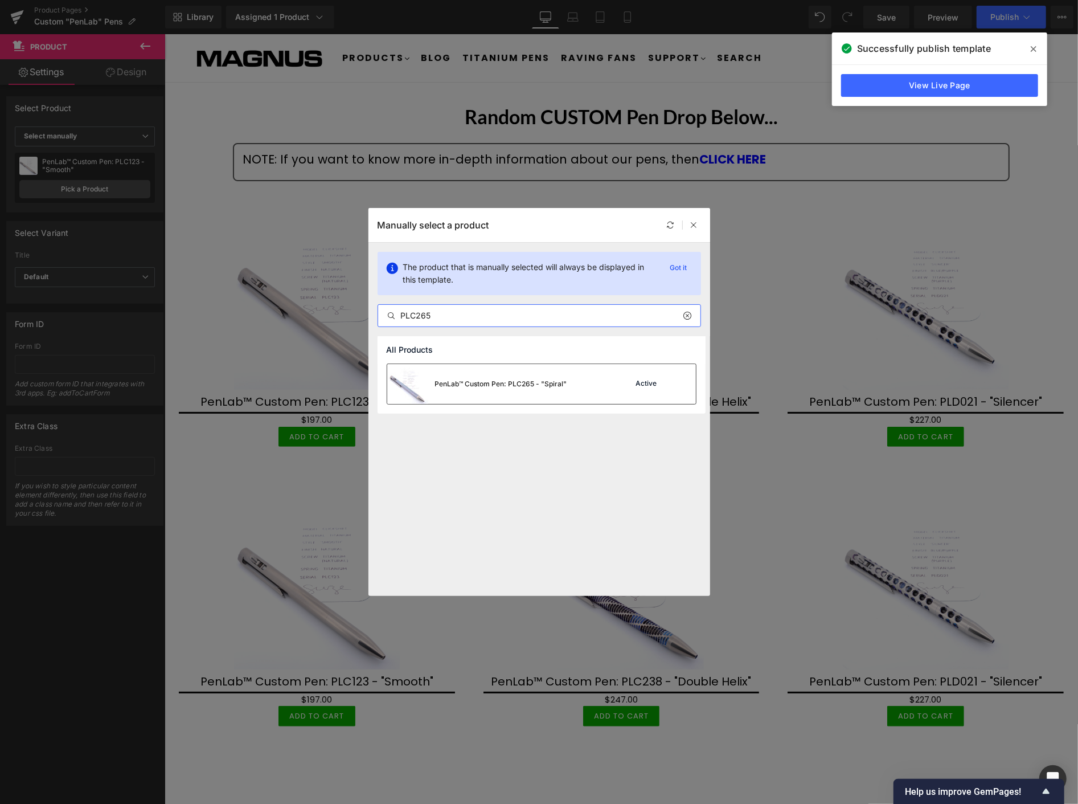
type input "PLC265"
click at [517, 382] on div "PenLab™ Custom Pen: PLC265 - "Spiral"" at bounding box center [501, 384] width 132 height 10
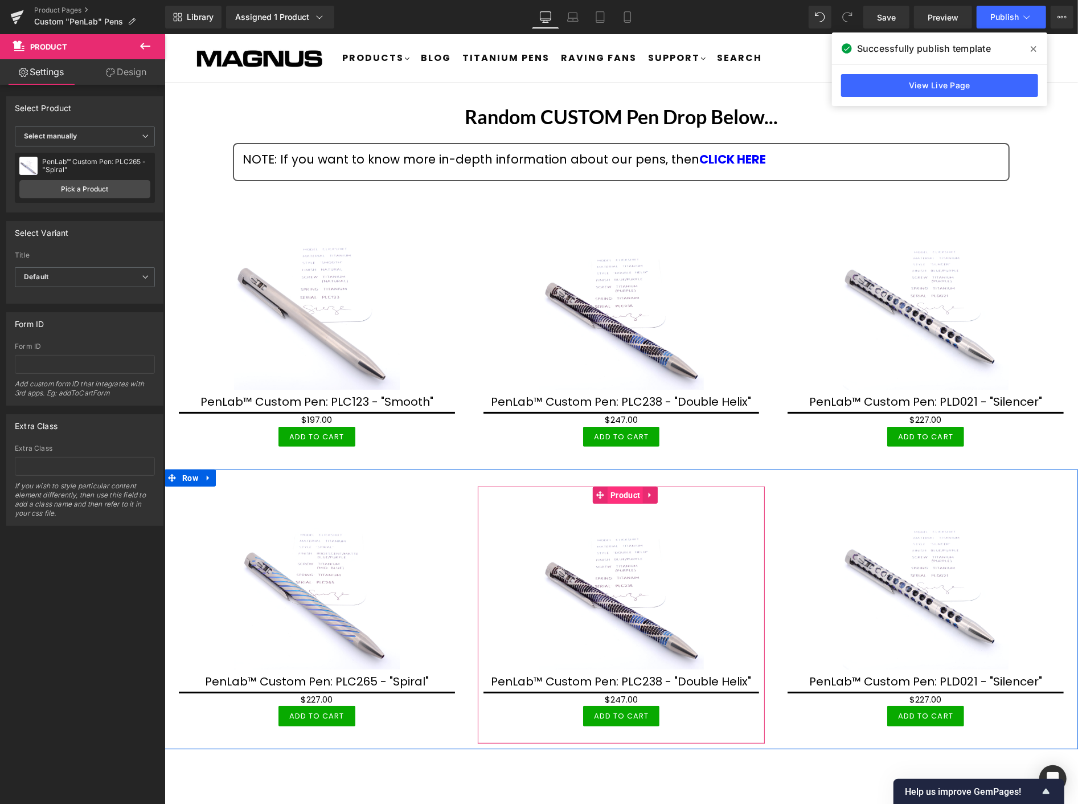
click at [616, 491] on span "Product" at bounding box center [624, 494] width 35 height 17
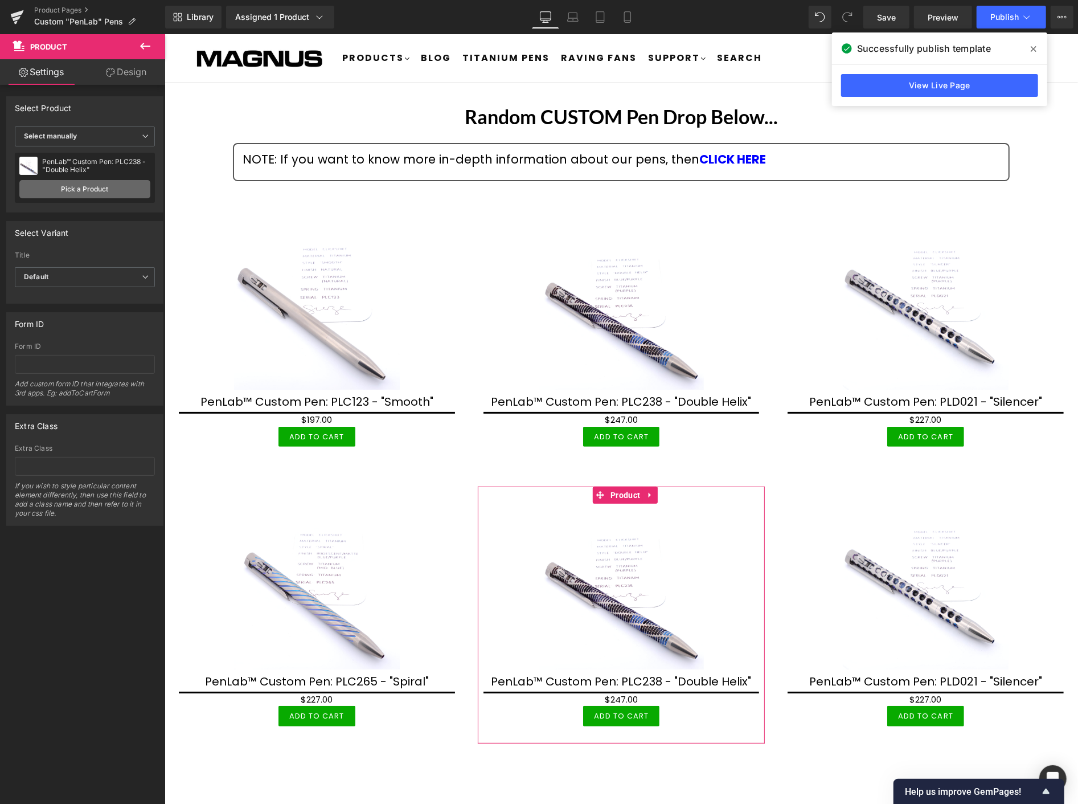
click at [95, 185] on link "Pick a Product" at bounding box center [84, 189] width 131 height 18
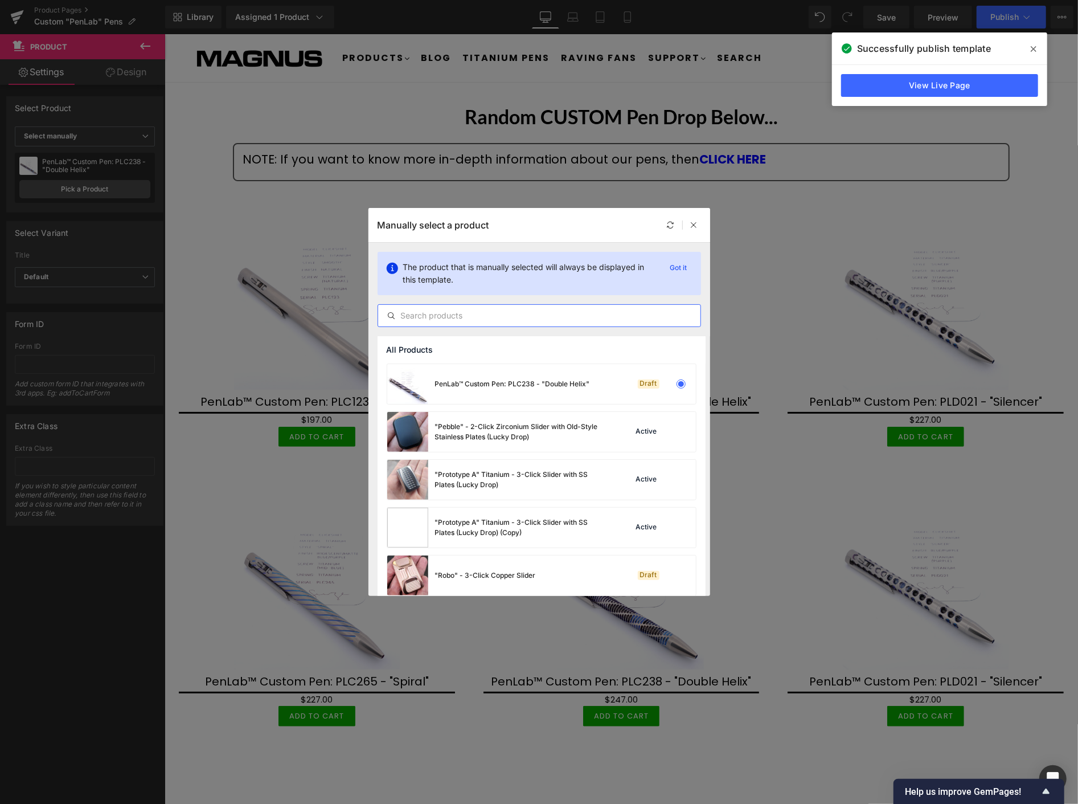
click at [451, 318] on input "text" at bounding box center [539, 316] width 322 height 14
click at [443, 320] on input "text" at bounding box center [539, 316] width 322 height 14
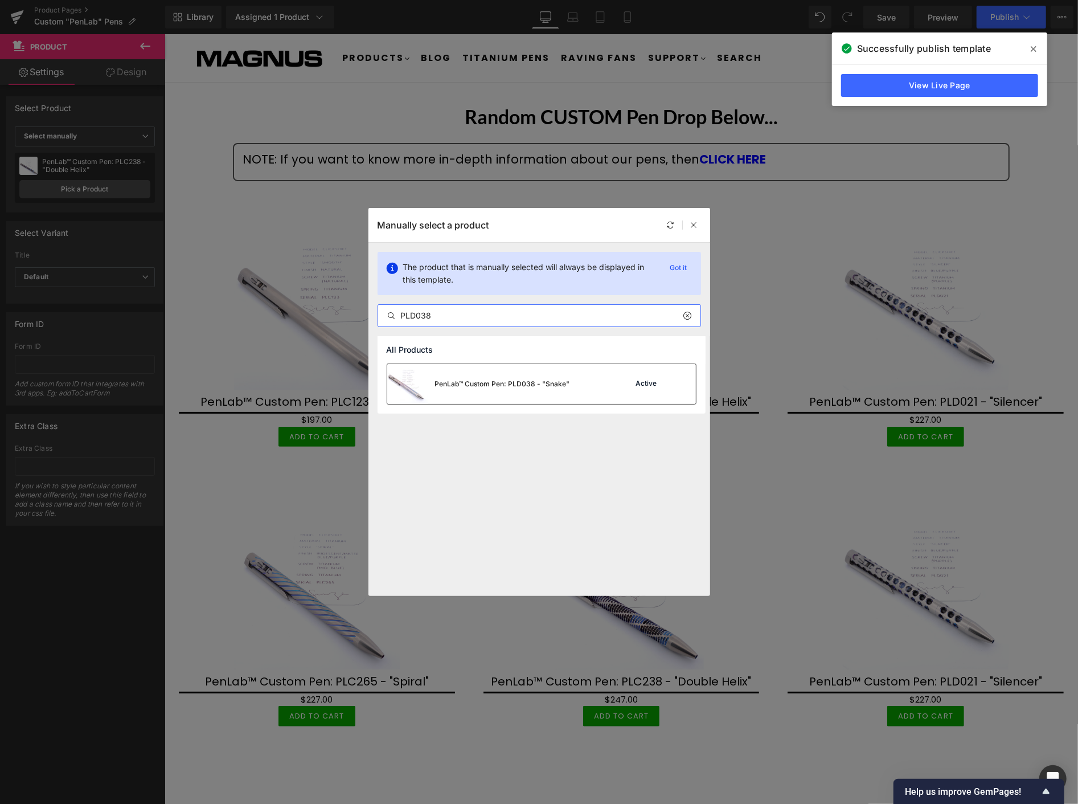
type input "PLD038"
click at [476, 374] on div "PenLab™ Custom Pen: PLD038 - "Snake"" at bounding box center [478, 384] width 183 height 40
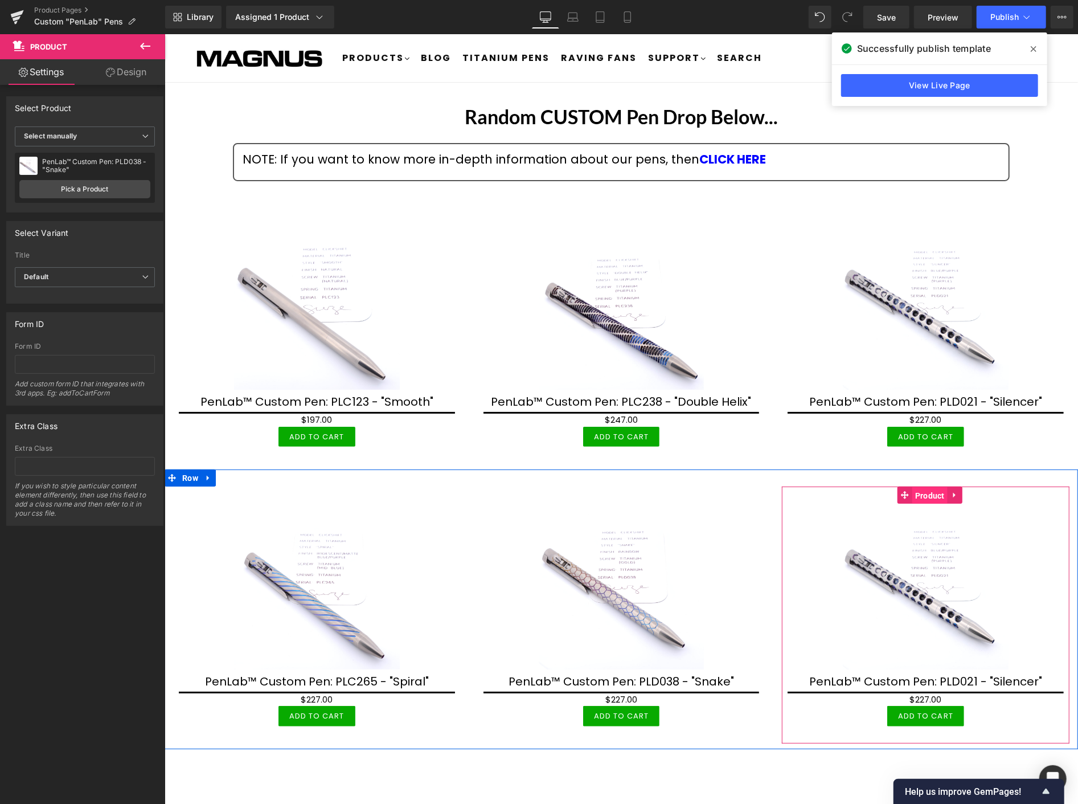
click at [917, 496] on span "Product" at bounding box center [929, 495] width 35 height 17
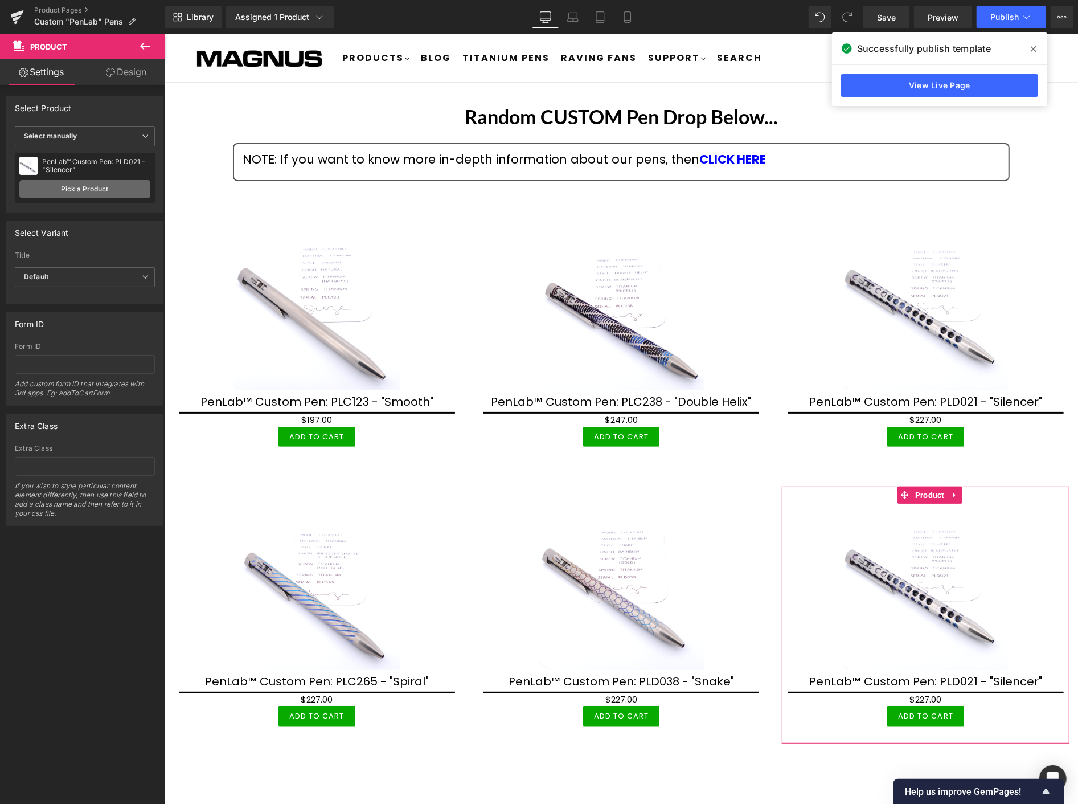
click at [114, 185] on link "Pick a Product" at bounding box center [84, 189] width 131 height 18
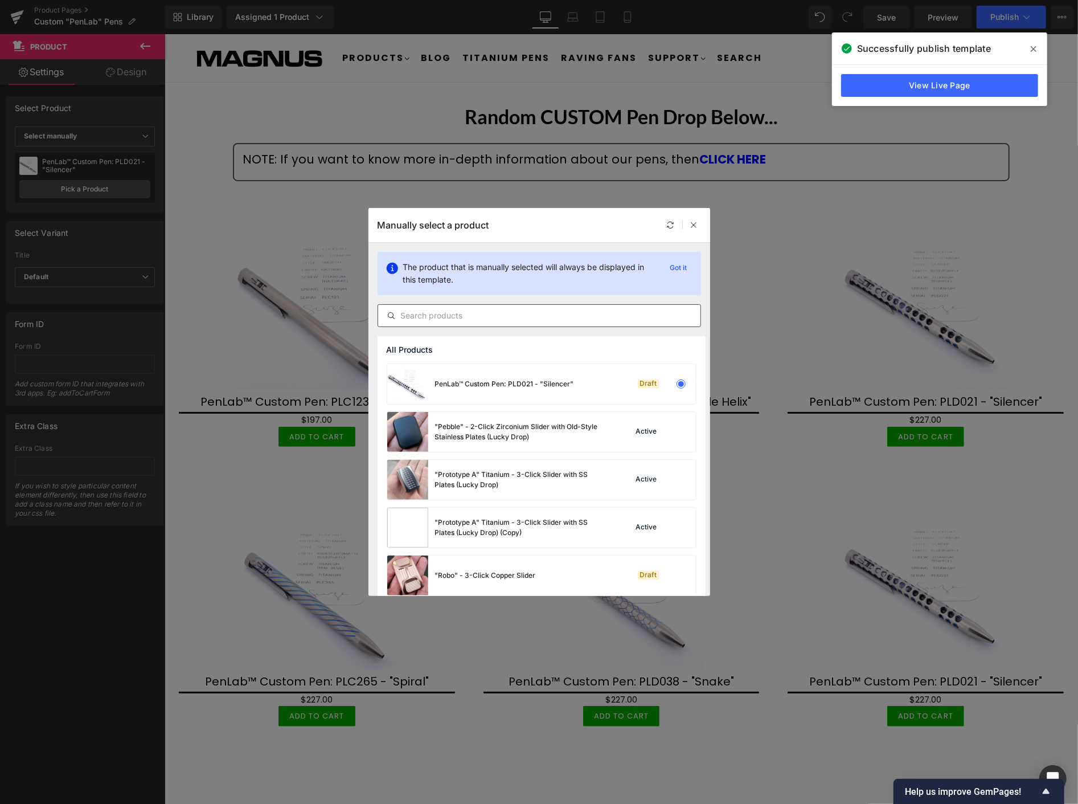
click at [459, 316] on input "text" at bounding box center [539, 316] width 322 height 14
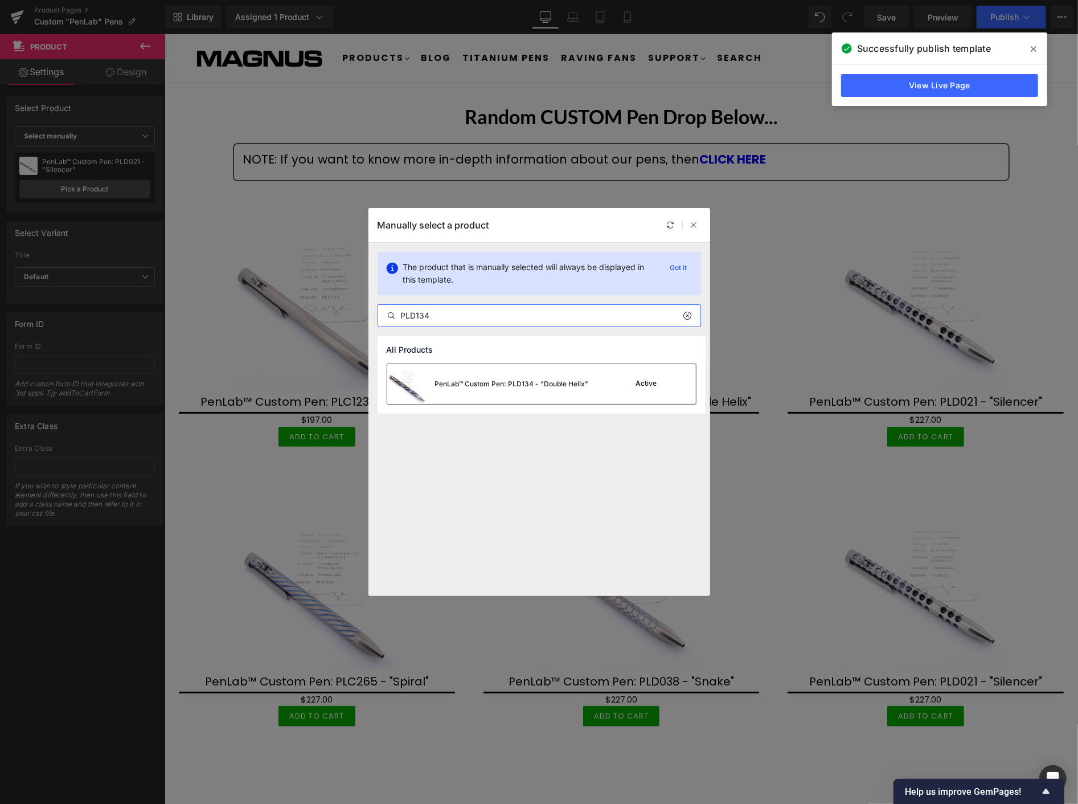
type input "PLD134"
click at [492, 383] on div "PenLab™ Custom Pen: PLD134 - "Double Helix"" at bounding box center [512, 384] width 154 height 10
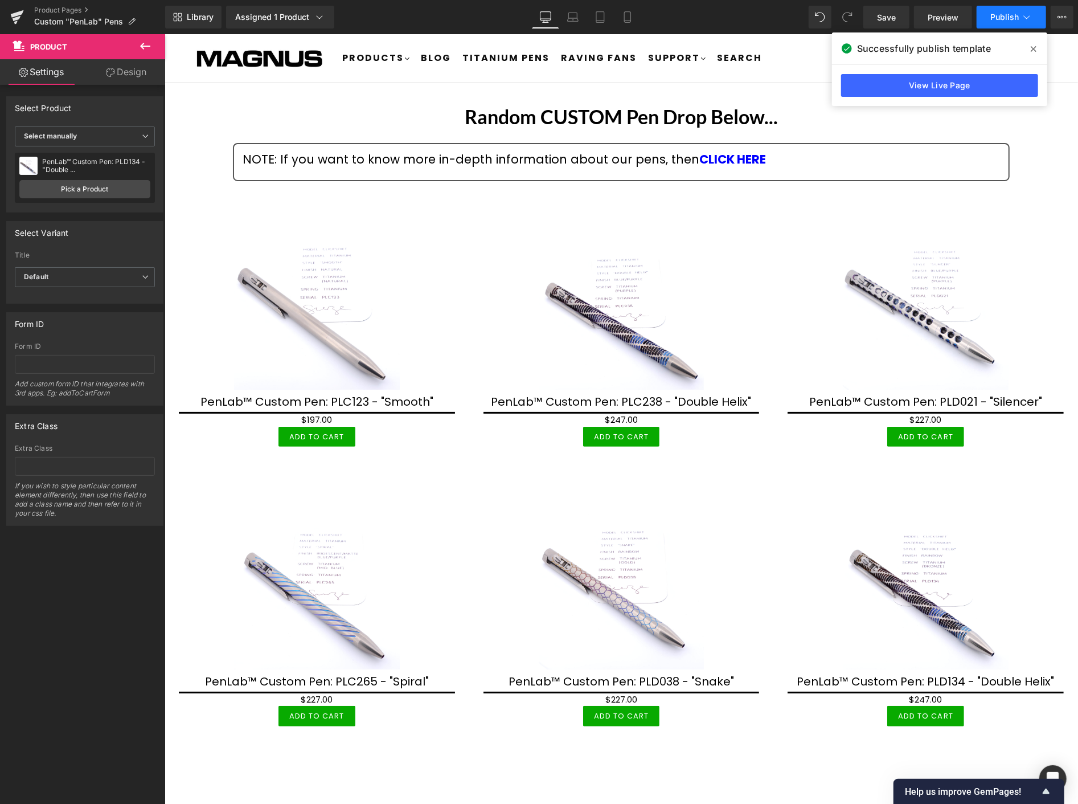
click at [995, 14] on span "Publish" at bounding box center [1005, 17] width 28 height 9
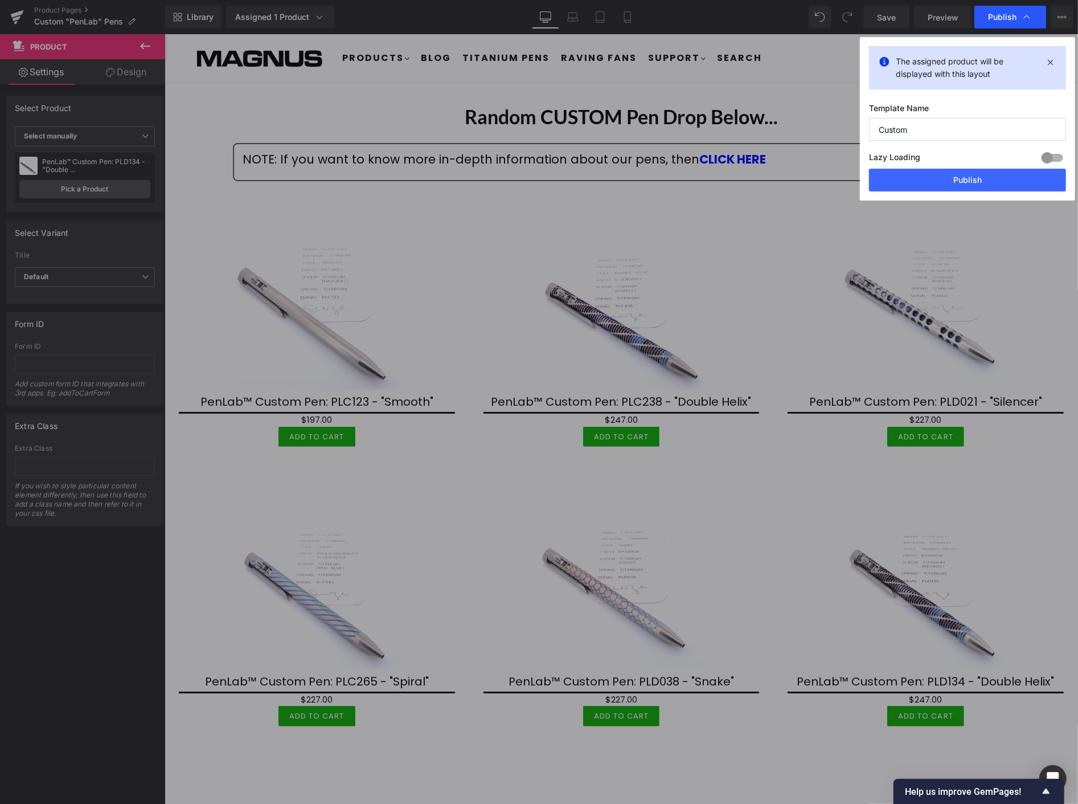
click at [1001, 14] on span "Publish" at bounding box center [1002, 17] width 28 height 10
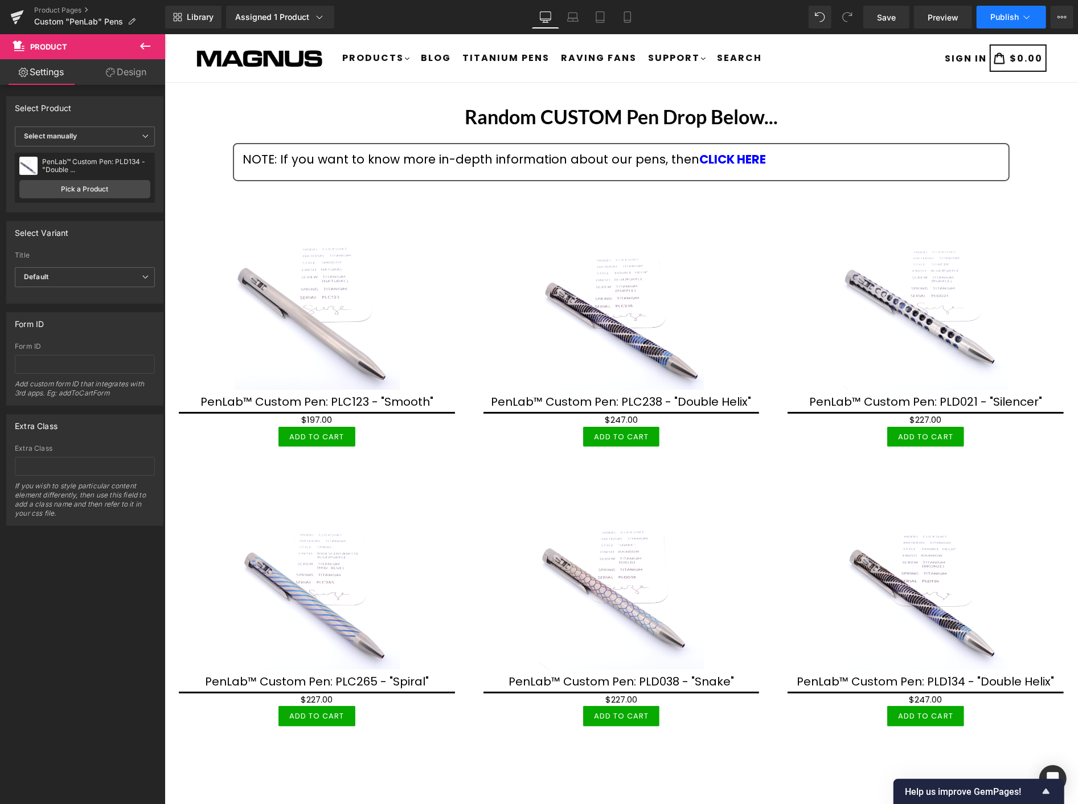
click at [1005, 9] on button "Publish" at bounding box center [1012, 17] width 70 height 23
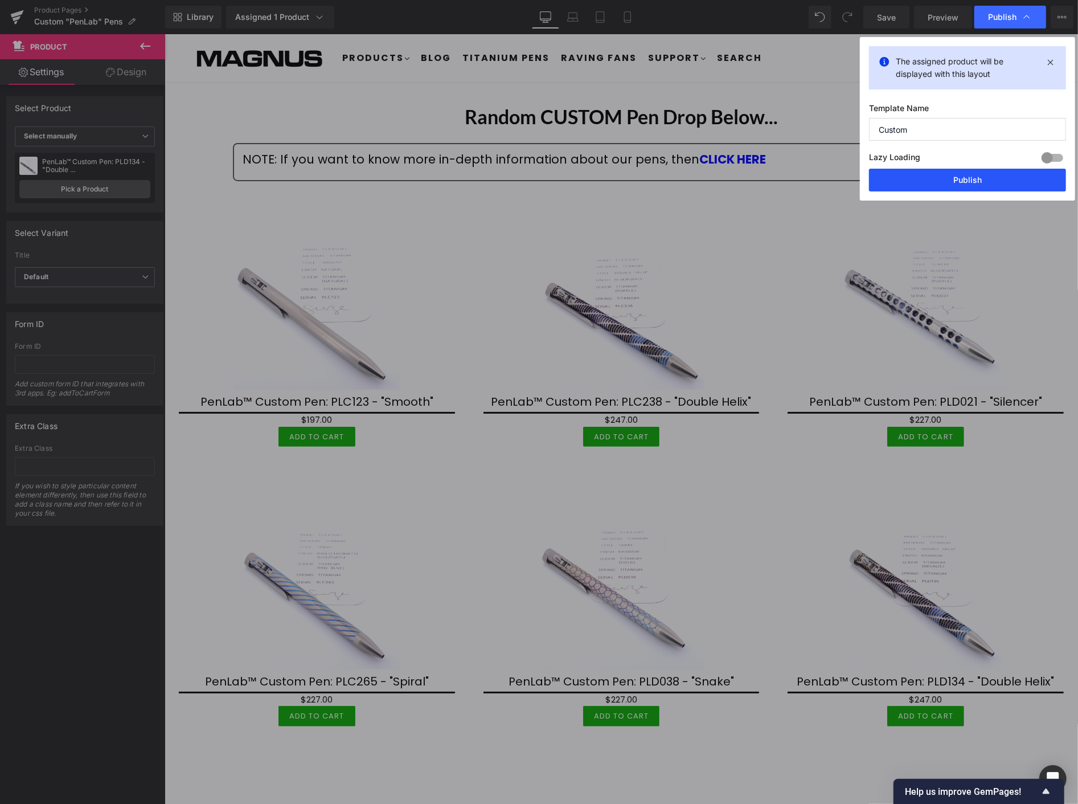
click at [977, 174] on button "Publish" at bounding box center [967, 180] width 197 height 23
